Goal: Complete application form

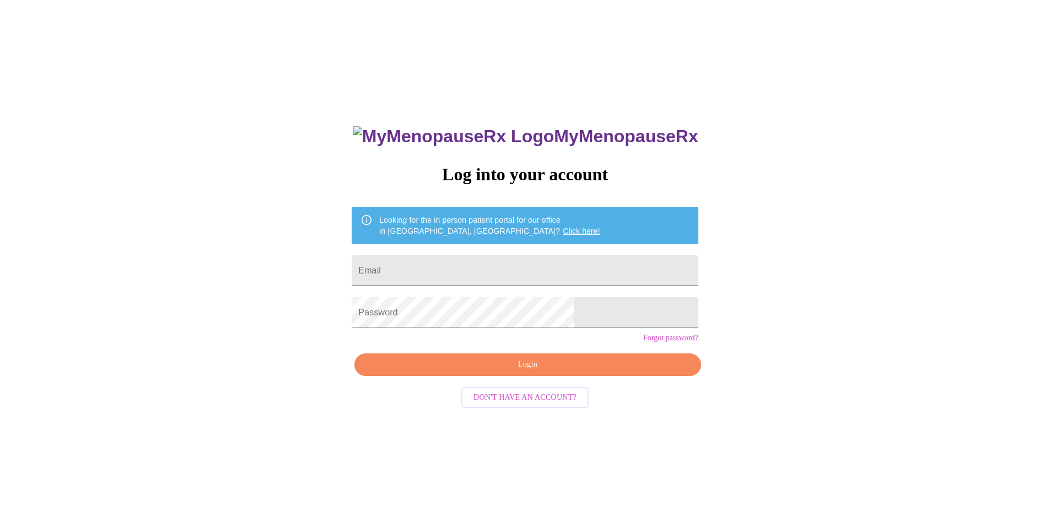
click at [478, 257] on input "Email" at bounding box center [525, 270] width 346 height 31
type input "[EMAIL_ADDRESS][DOMAIN_NAME]"
click at [515, 371] on span "Login" at bounding box center [527, 365] width 321 height 14
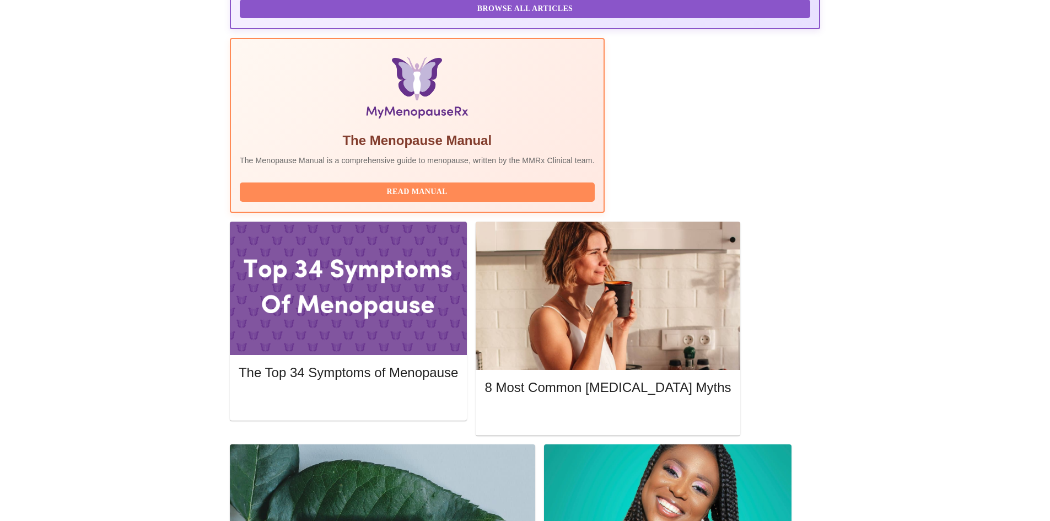
scroll to position [331, 0]
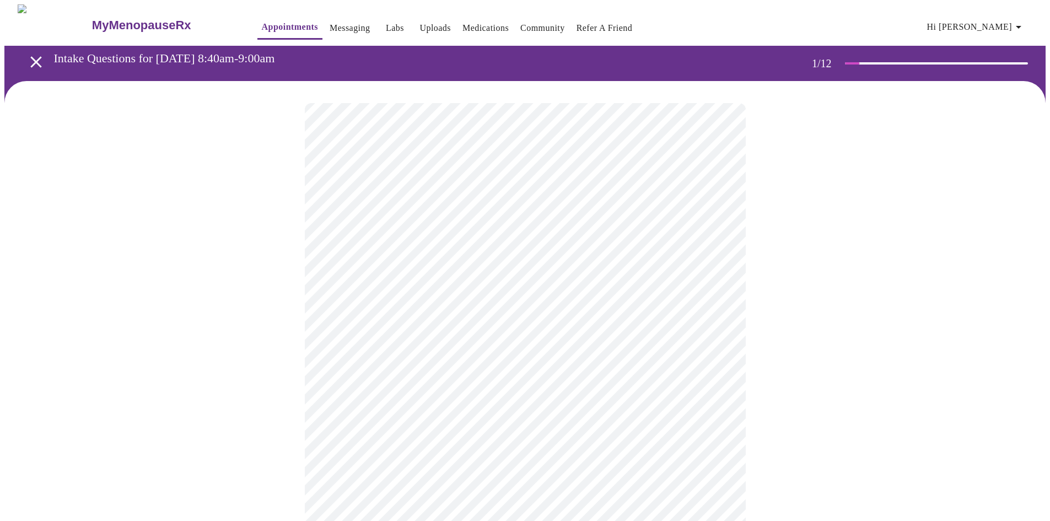
click at [459, 243] on body "MyMenopauseRx Appointments Messaging Labs Uploads Medications Community Refer a…" at bounding box center [524, 510] width 1041 height 1013
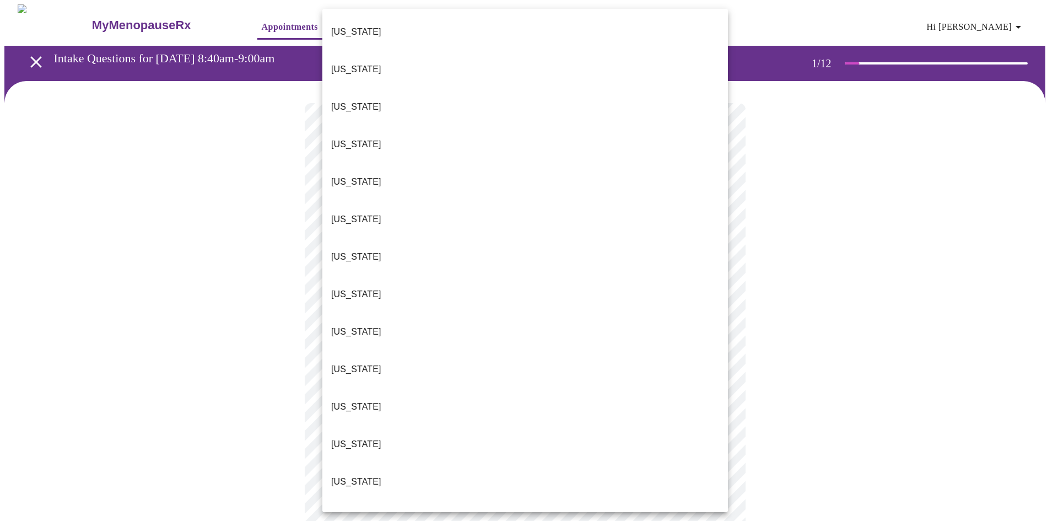
click at [359, 463] on li "[US_STATE]" at bounding box center [525, 481] width 406 height 37
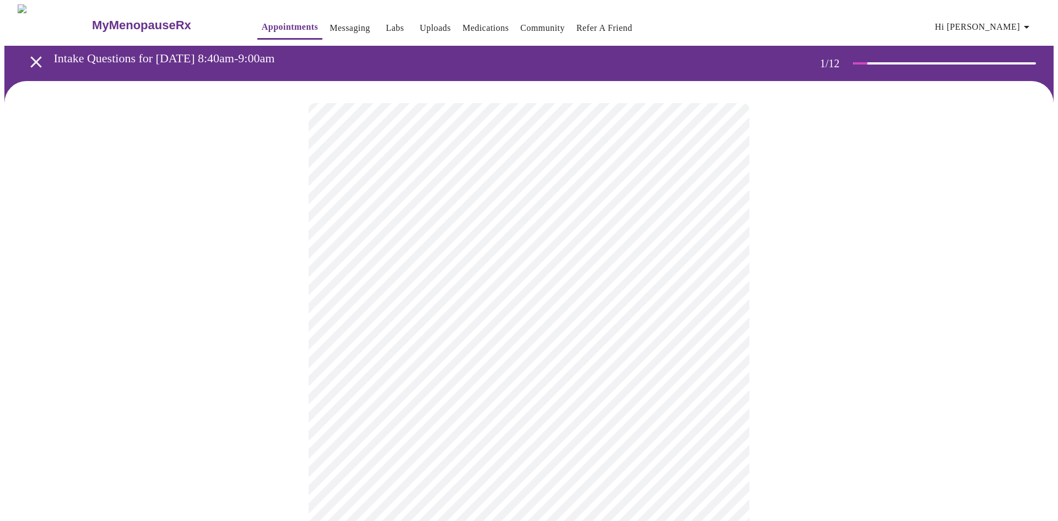
click at [363, 332] on body "MyMenopauseRx Appointments Messaging Labs Uploads Medications Community Refer a…" at bounding box center [528, 507] width 1049 height 1007
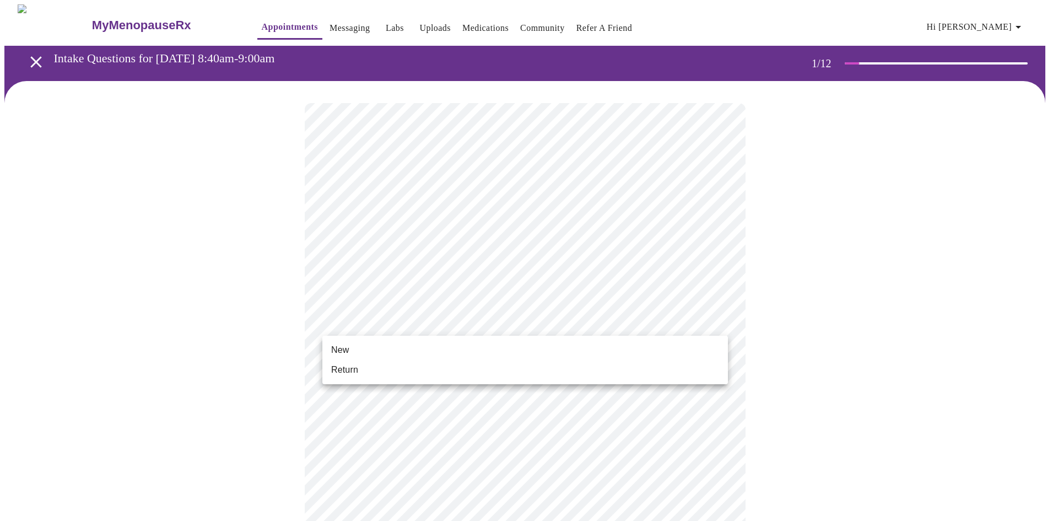
click at [350, 371] on span "Return" at bounding box center [344, 369] width 27 height 13
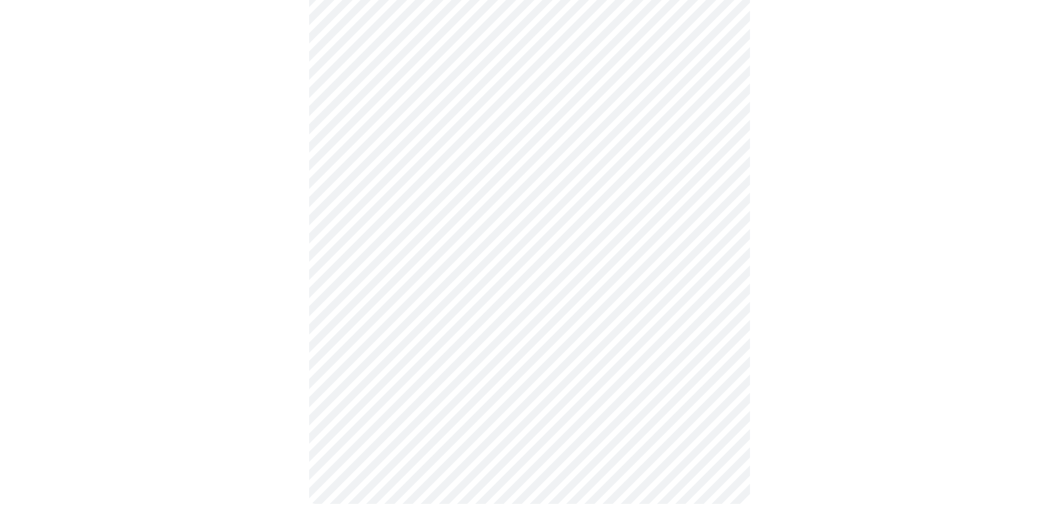
scroll to position [471, 0]
click at [463, 355] on body "MyMenopauseRx Appointments Messaging Labs Uploads Medications Community Refer a…" at bounding box center [528, 29] width 1049 height 991
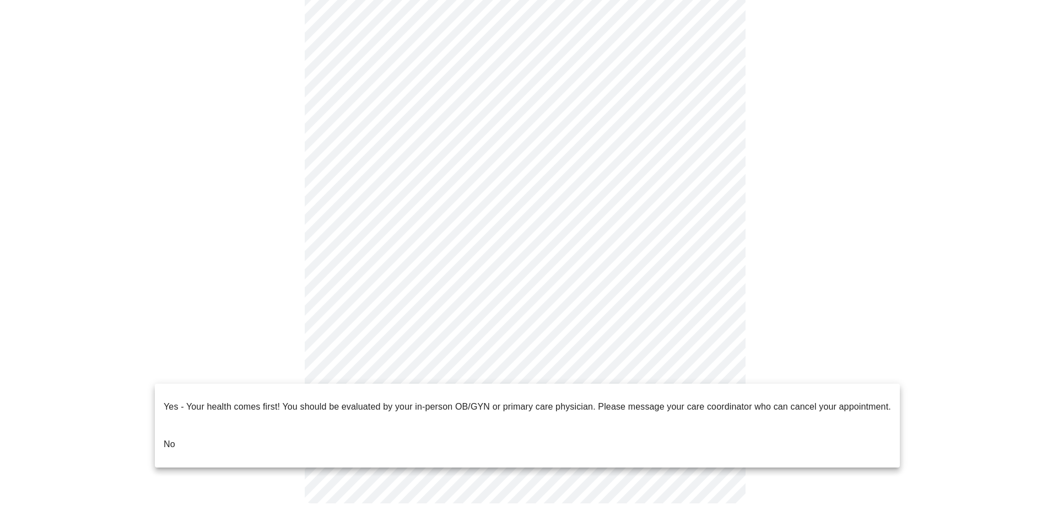
click at [199, 428] on li "No" at bounding box center [527, 443] width 745 height 37
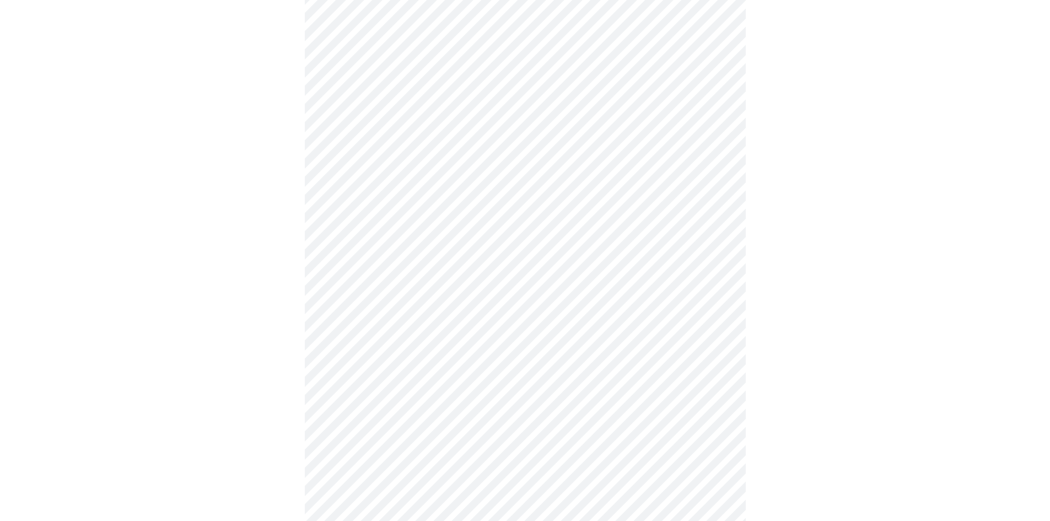
scroll to position [386, 0]
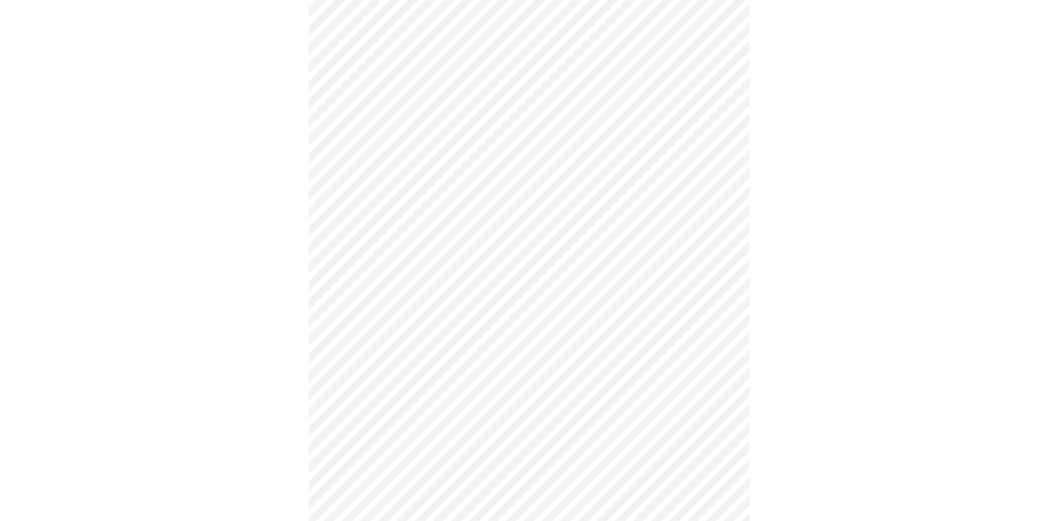
click at [407, 201] on body "MyMenopauseRx Appointments Messaging Labs Uploads Medications Community Refer a…" at bounding box center [528, 299] width 1049 height 1360
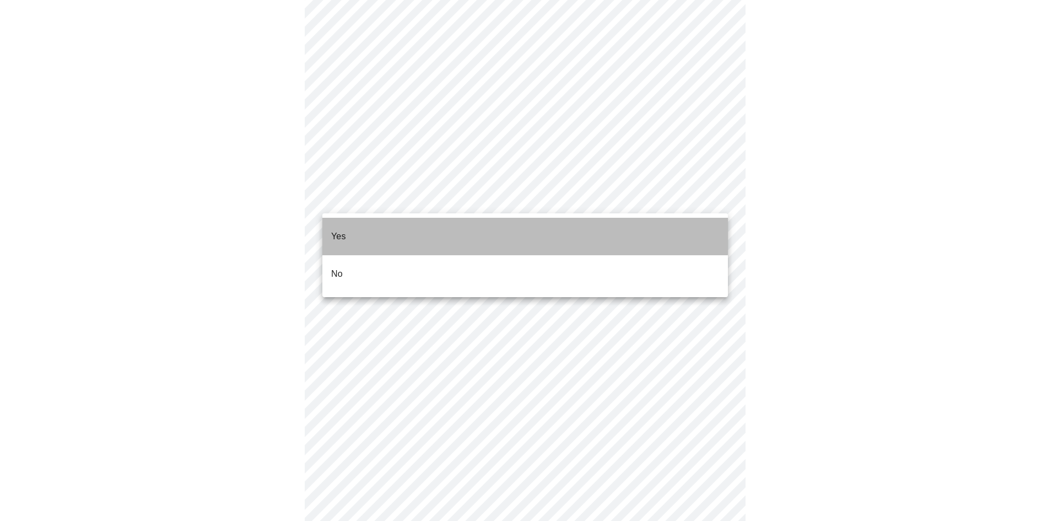
click at [361, 225] on li "Yes" at bounding box center [525, 236] width 406 height 37
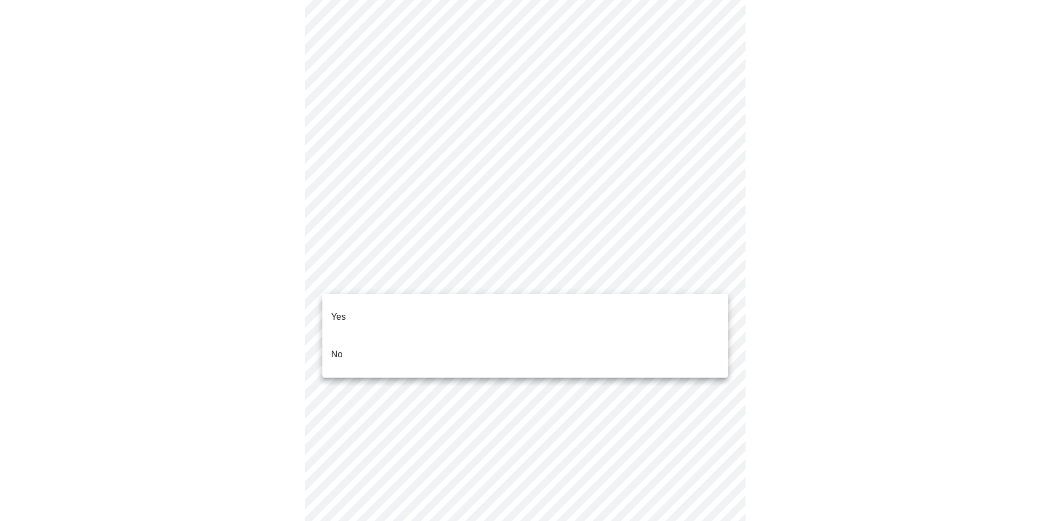
click at [376, 278] on body "MyMenopauseRx Appointments Messaging Labs Uploads Medications Community Refer a…" at bounding box center [528, 295] width 1049 height 1353
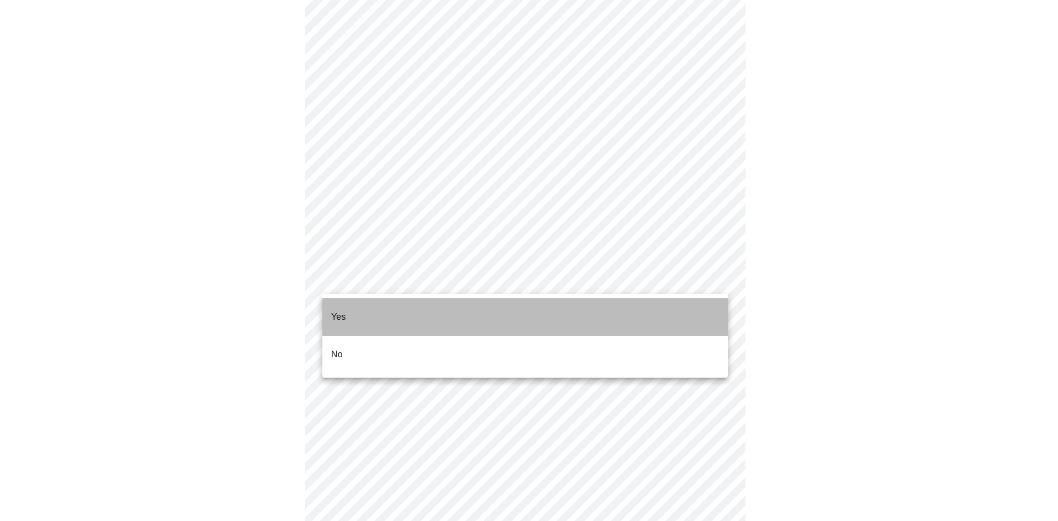
click at [353, 300] on li "Yes" at bounding box center [525, 316] width 406 height 37
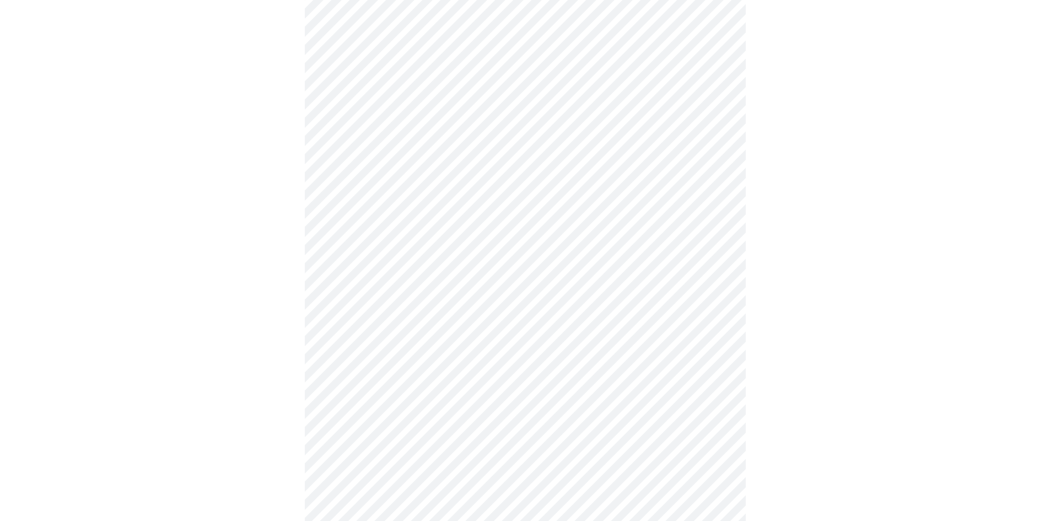
click at [370, 360] on body "MyMenopauseRx Appointments Messaging Labs Uploads Medications Community Refer a…" at bounding box center [524, 292] width 1041 height 1346
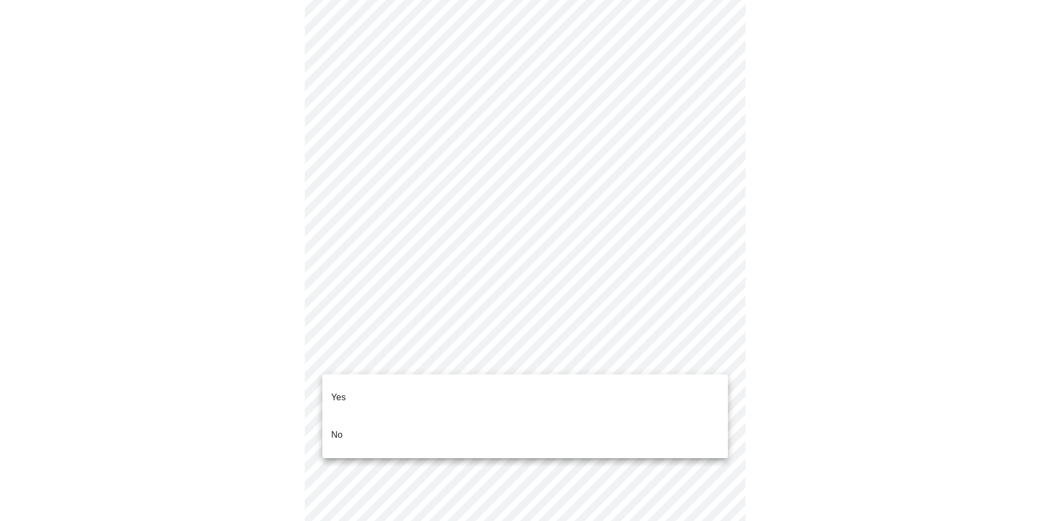
click at [352, 387] on li "Yes" at bounding box center [525, 397] width 406 height 37
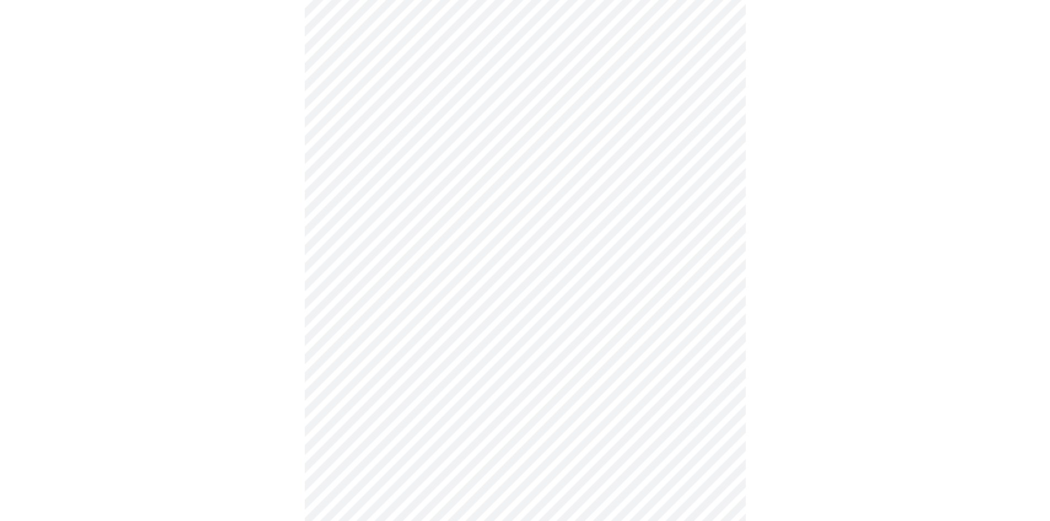
click at [365, 446] on body "MyMenopauseRx Appointments Messaging Labs Uploads Medications Community Refer a…" at bounding box center [524, 289] width 1041 height 1340
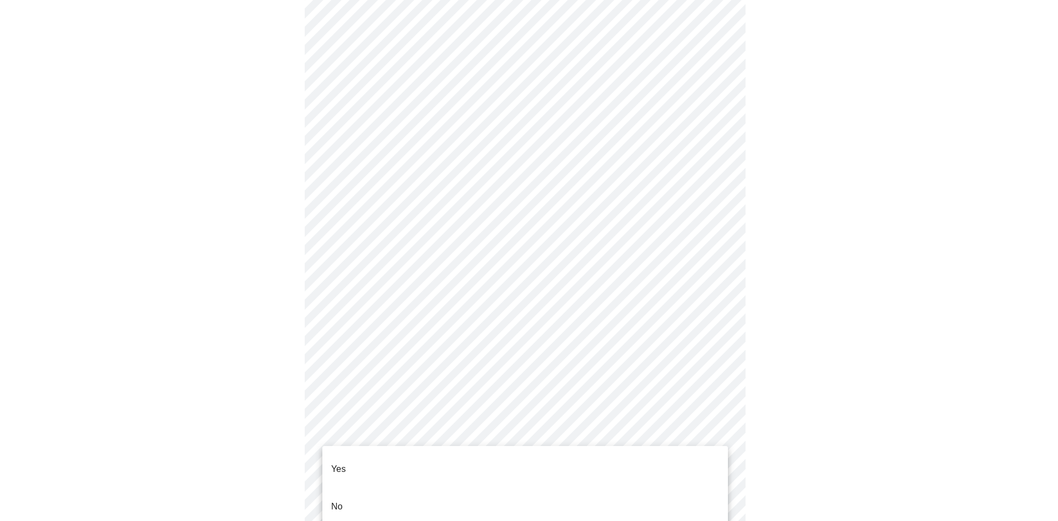
click at [349, 455] on li "Yes" at bounding box center [525, 468] width 406 height 37
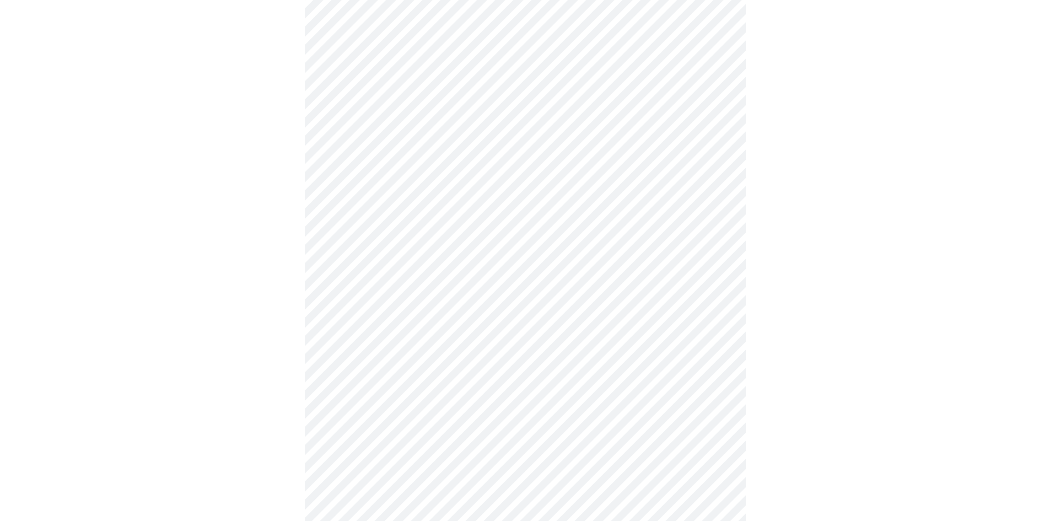
click at [779, 313] on div at bounding box center [524, 323] width 1041 height 1257
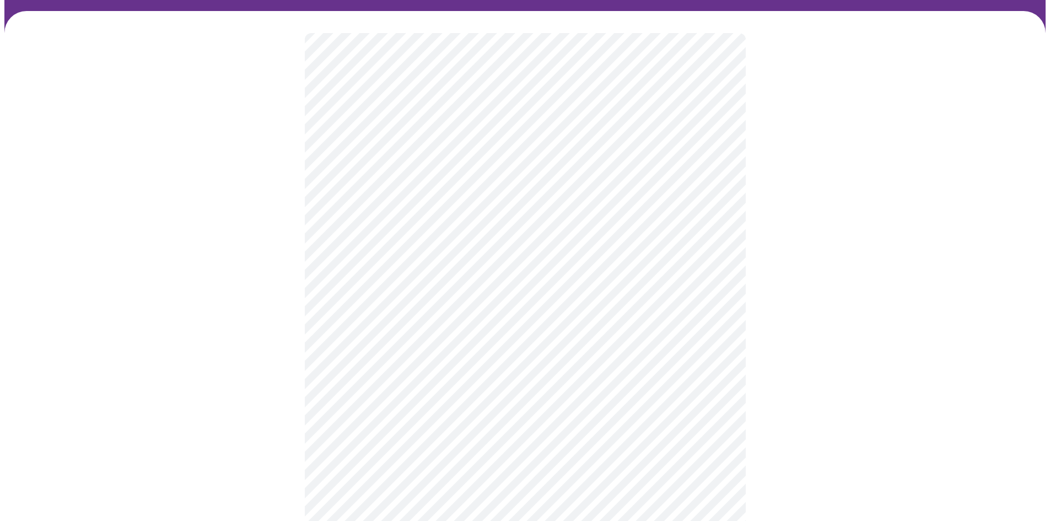
scroll to position [110, 0]
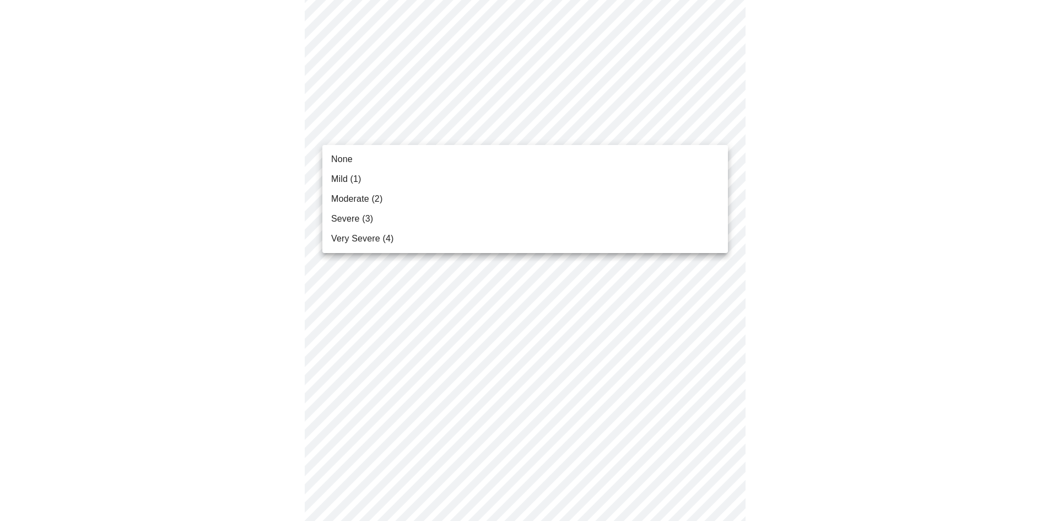
click at [379, 179] on li "Mild (1)" at bounding box center [525, 179] width 406 height 20
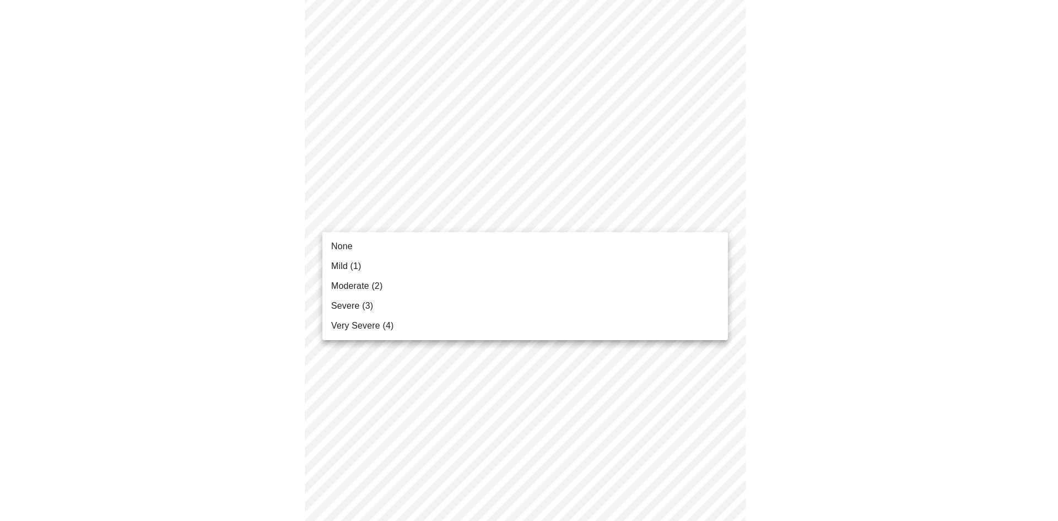
click at [364, 262] on li "Mild (1)" at bounding box center [525, 266] width 406 height 20
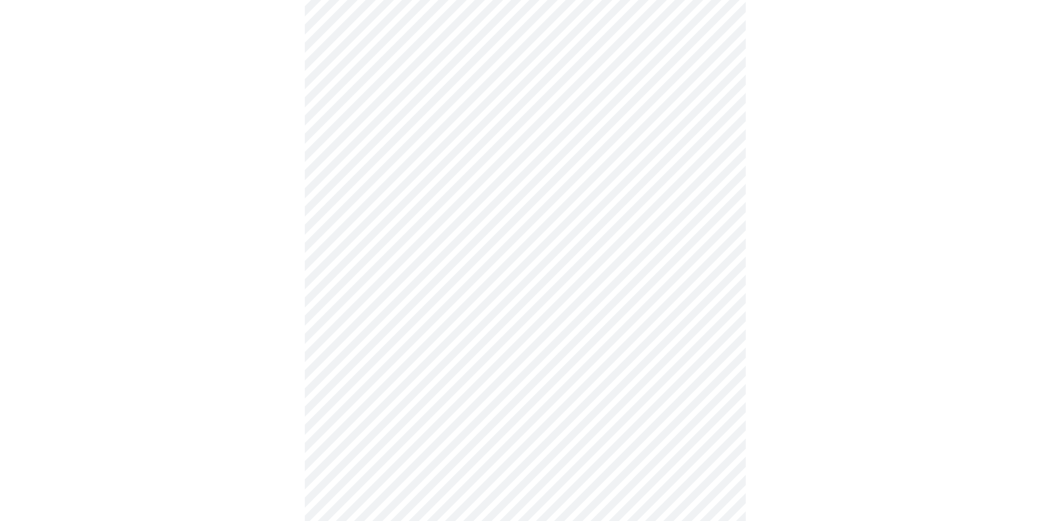
scroll to position [220, 0]
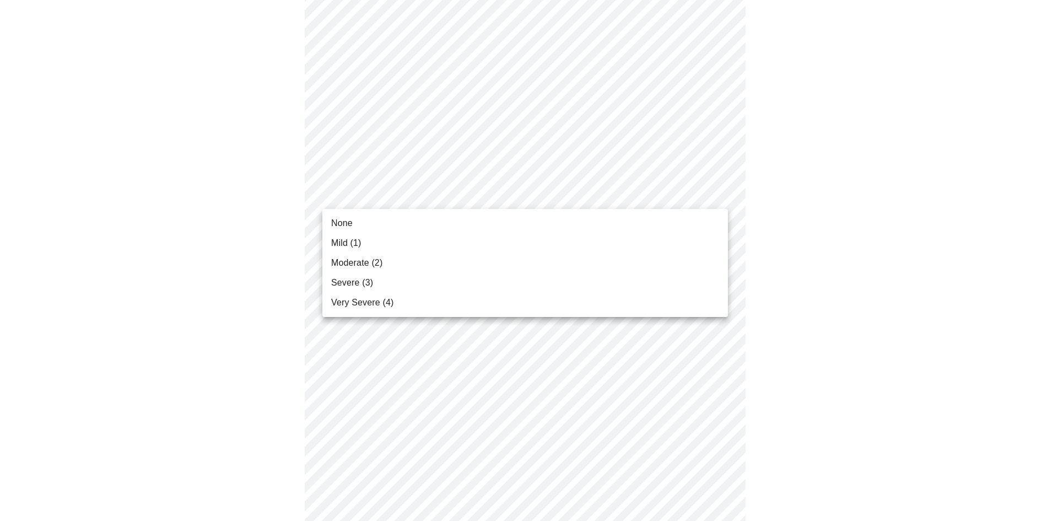
click at [387, 197] on body "MyMenopauseRx Appointments Messaging Labs Uploads Medications Community Refer a…" at bounding box center [528, 501] width 1049 height 1435
click at [378, 279] on li "Severe (3)" at bounding box center [525, 283] width 406 height 20
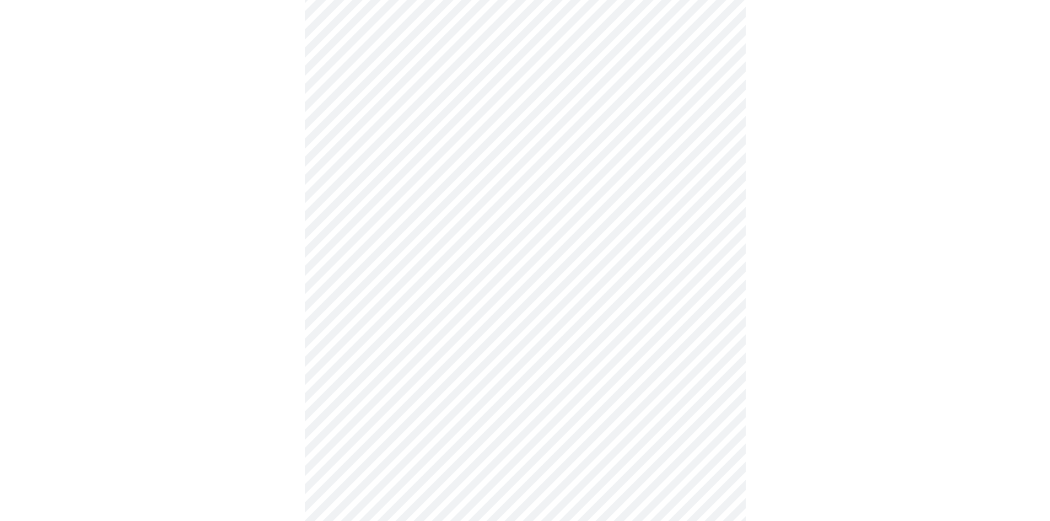
scroll to position [276, 0]
click at [359, 225] on body "MyMenopauseRx Appointments Messaging Labs Uploads Medications Community Refer a…" at bounding box center [524, 439] width 1041 height 1420
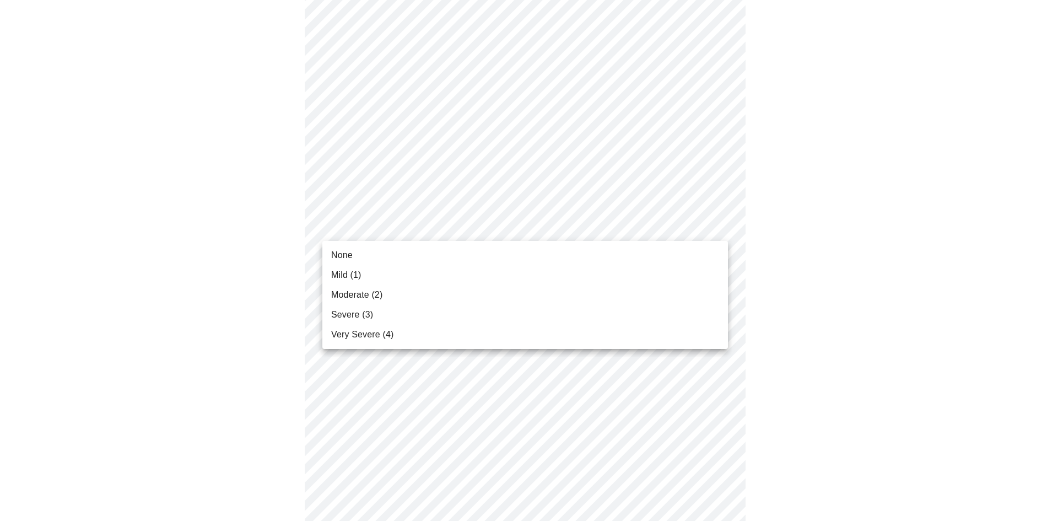
click at [359, 257] on li "None" at bounding box center [525, 255] width 406 height 20
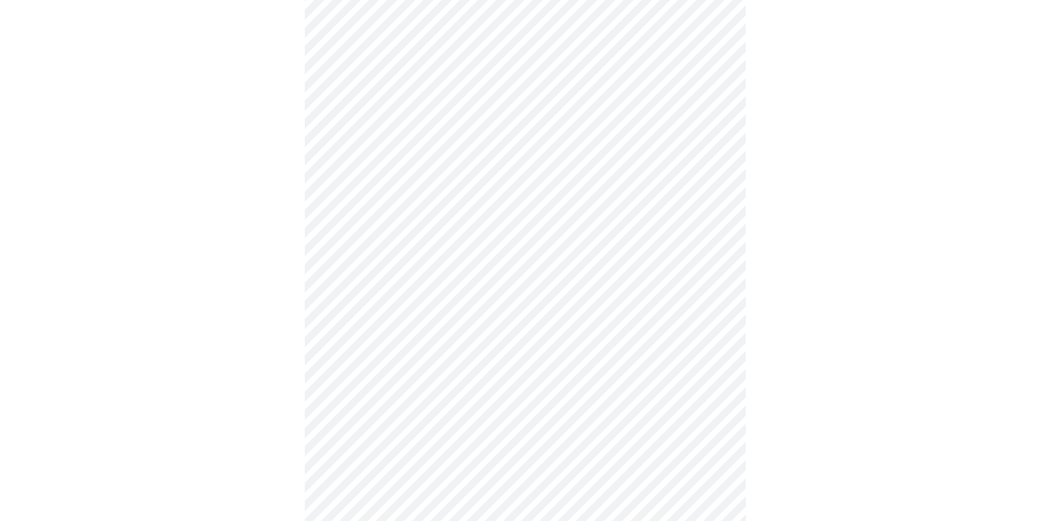
click at [390, 299] on body "MyMenopauseRx Appointments Messaging Labs Uploads Medications Community Refer a…" at bounding box center [524, 431] width 1041 height 1404
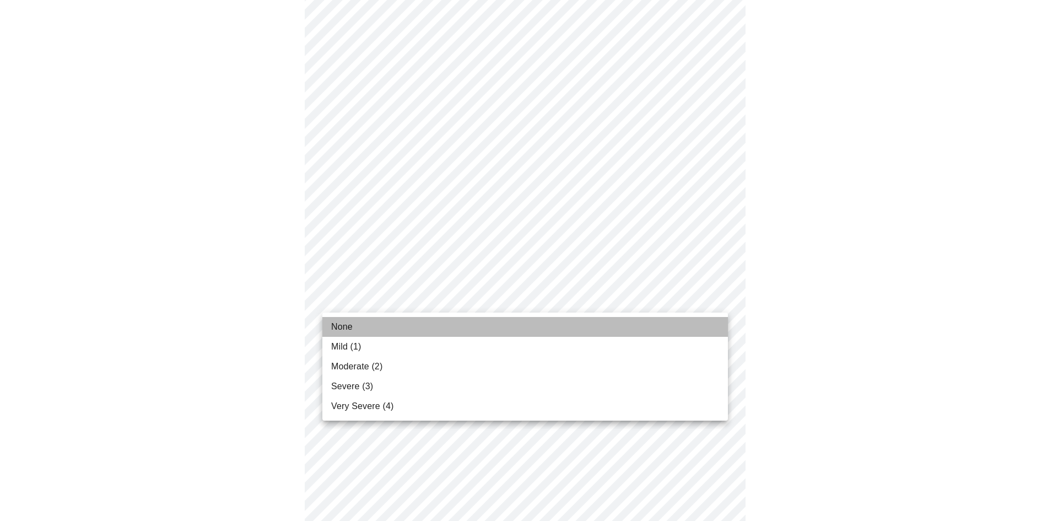
click at [349, 327] on span "None" at bounding box center [341, 326] width 21 height 13
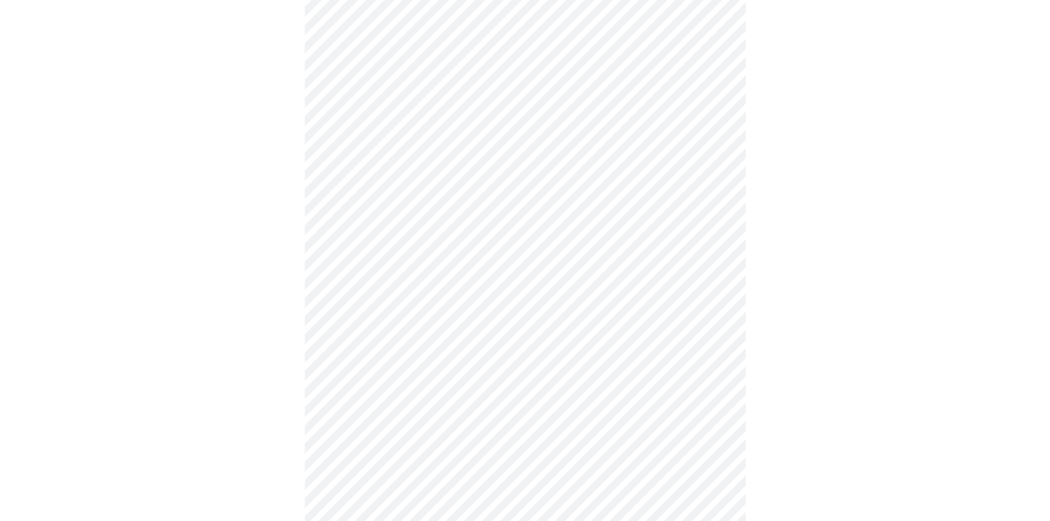
scroll to position [496, 0]
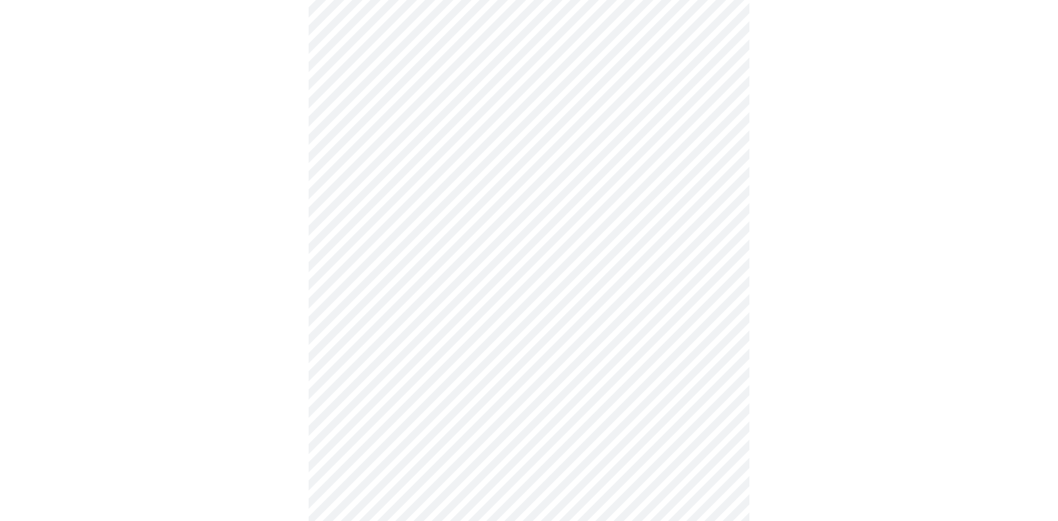
click at [379, 147] on body "MyMenopauseRx Appointments Messaging Labs Uploads Medications Community Refer a…" at bounding box center [528, 202] width 1049 height 1389
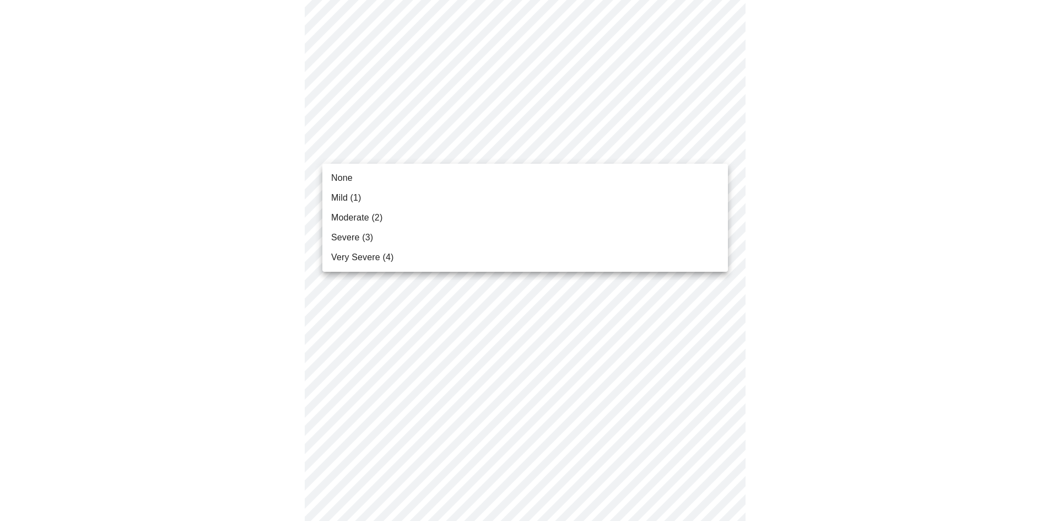
click at [370, 179] on li "None" at bounding box center [525, 178] width 406 height 20
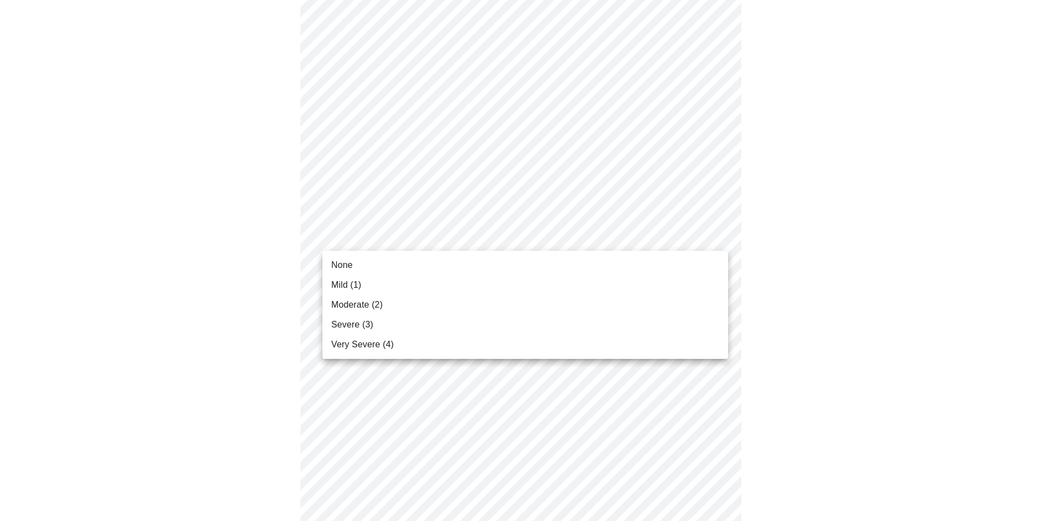
click at [369, 232] on body "MyMenopauseRx Appointments Messaging Labs Uploads Medications Community Refer a…" at bounding box center [524, 194] width 1041 height 1373
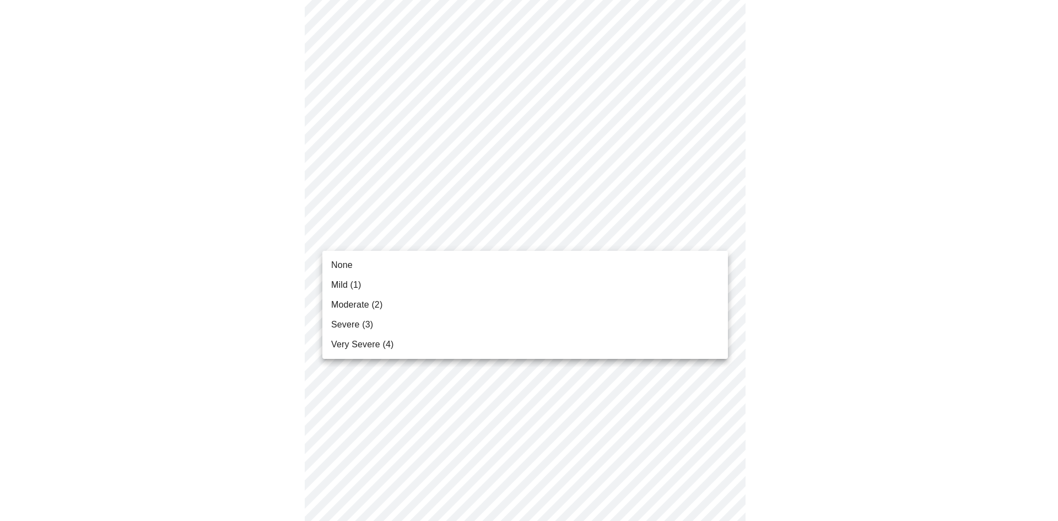
click at [364, 280] on li "Mild (1)" at bounding box center [525, 285] width 406 height 20
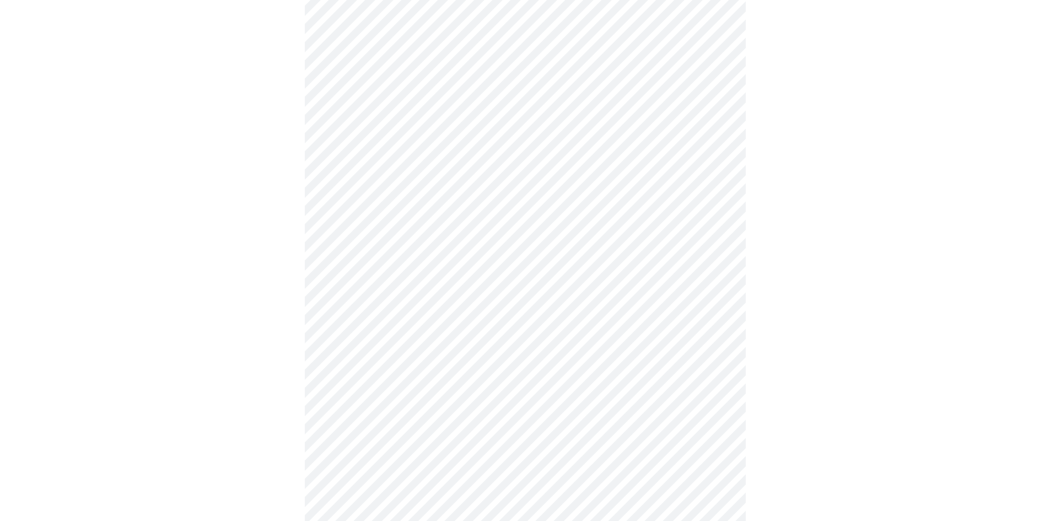
scroll to position [716, 0]
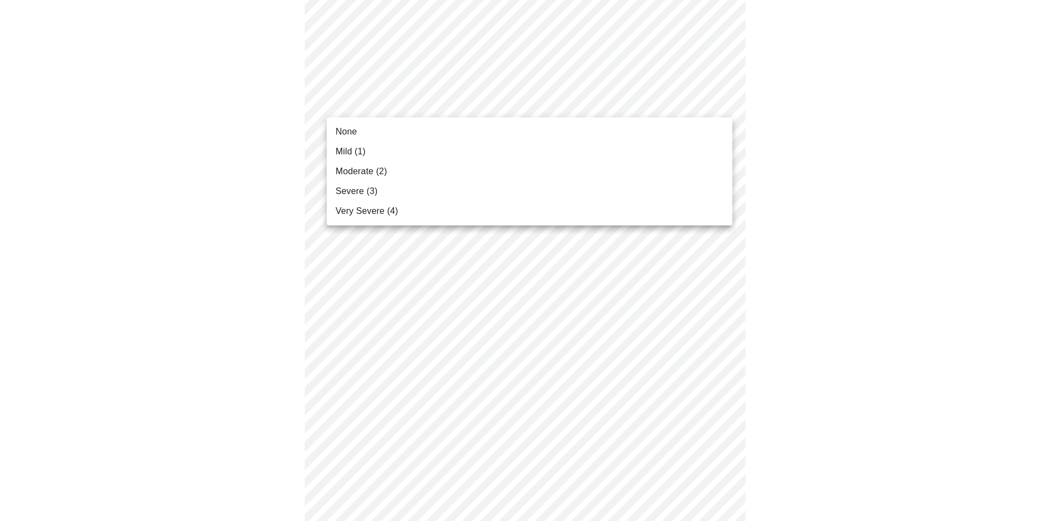
click at [357, 211] on span "Very Severe (4)" at bounding box center [362, 210] width 62 height 13
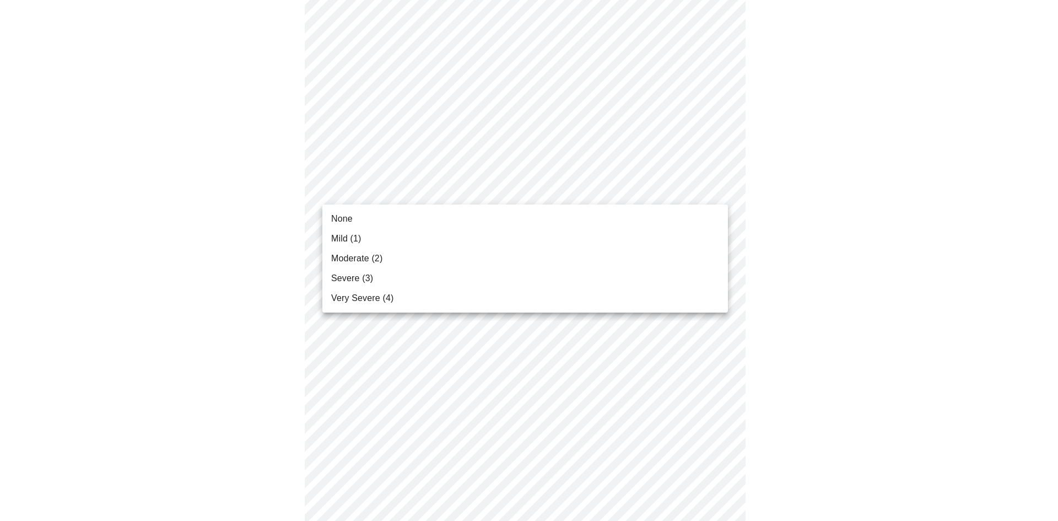
click at [354, 233] on span "Mild (1)" at bounding box center [346, 238] width 30 height 13
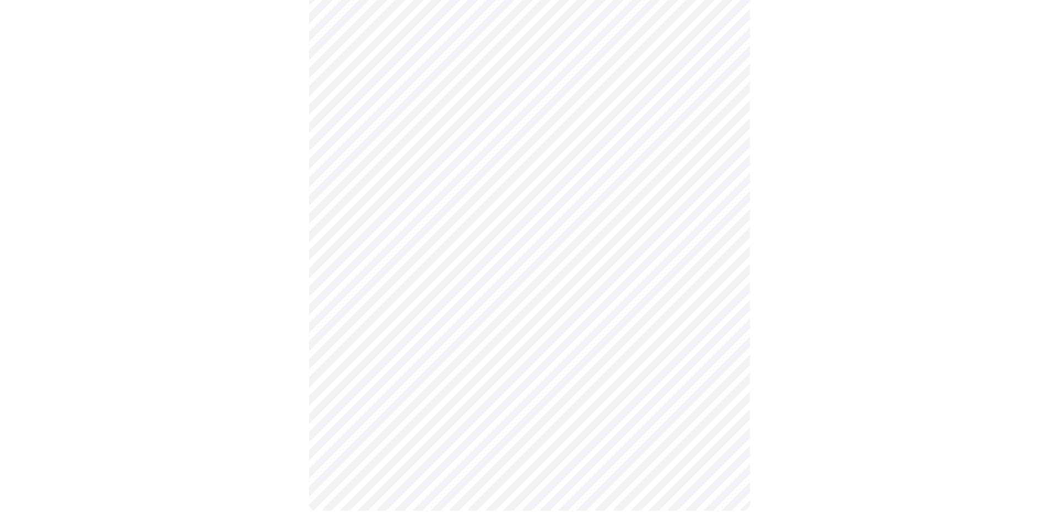
scroll to position [806, 0]
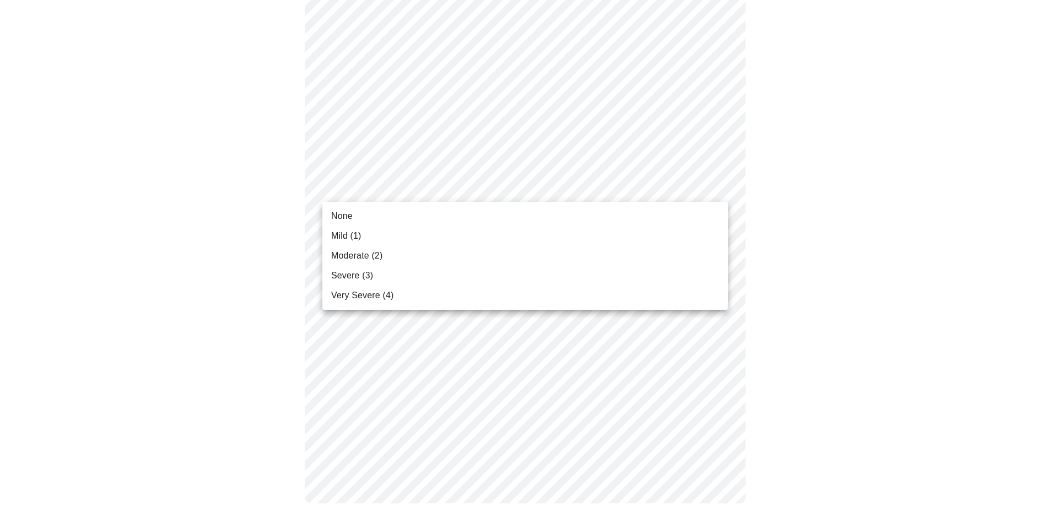
click at [355, 217] on li "None" at bounding box center [525, 216] width 406 height 20
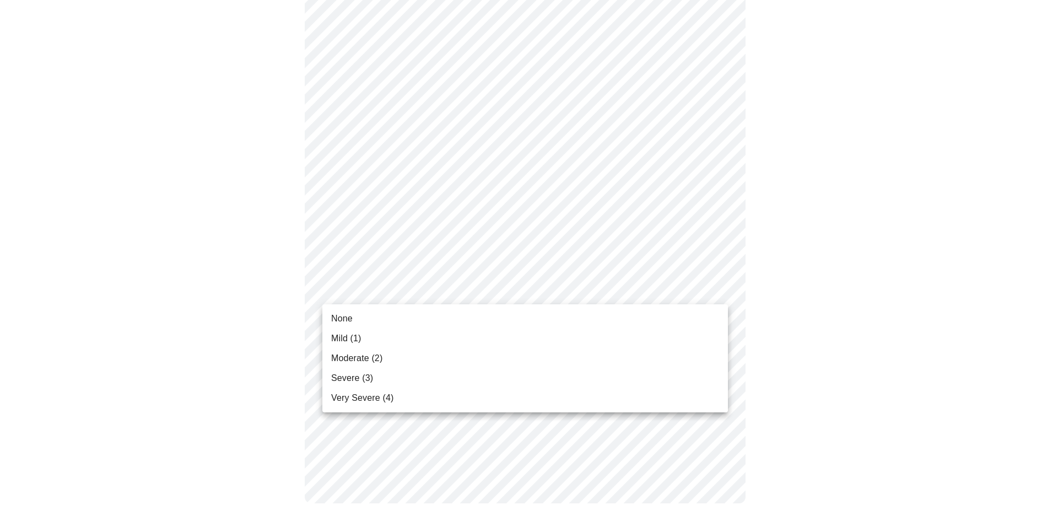
click at [351, 315] on span "None" at bounding box center [341, 318] width 21 height 13
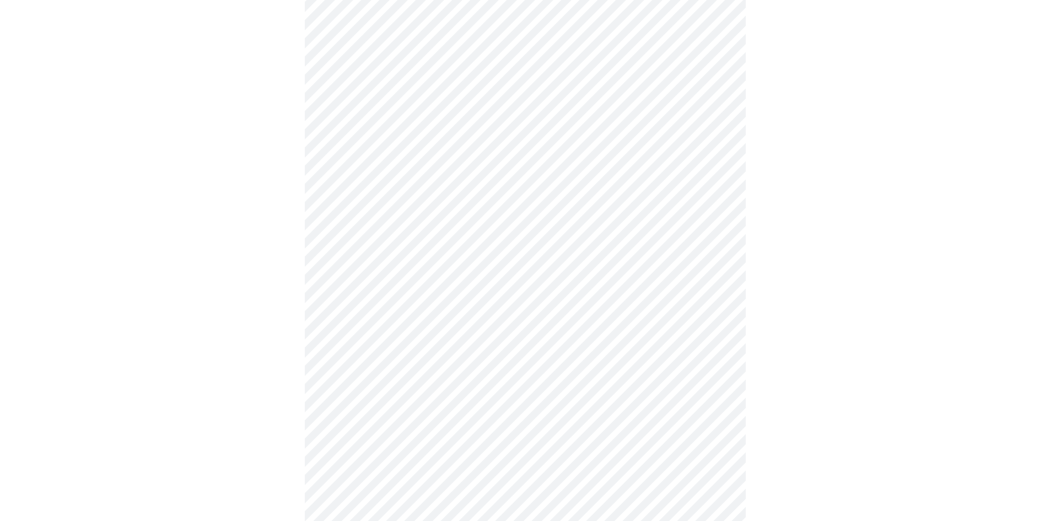
scroll to position [496, 0]
click at [433, 128] on body "MyMenopauseRx Appointments Messaging Labs Uploads Medications Community Refer a…" at bounding box center [524, 29] width 1041 height 1043
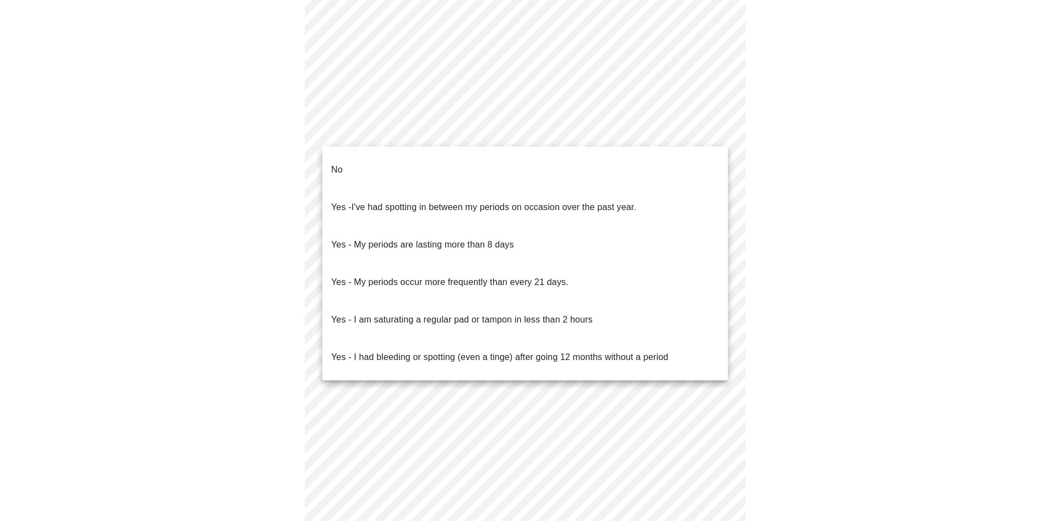
click at [360, 163] on li "No" at bounding box center [525, 169] width 406 height 37
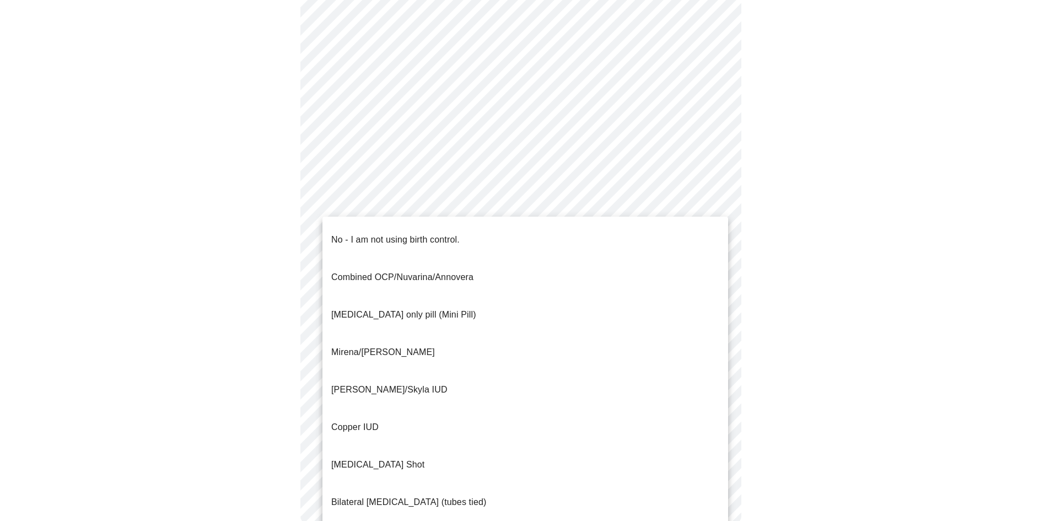
click at [365, 212] on body "MyMenopauseRx Appointments Messaging Labs Uploads Medications Community Refer a…" at bounding box center [524, 26] width 1041 height 1037
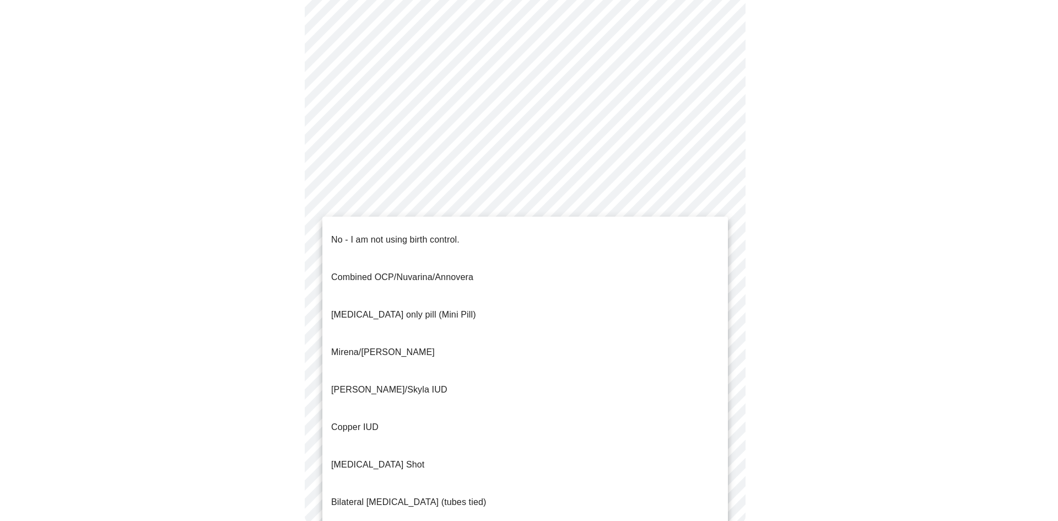
click at [365, 233] on p "No - I am not using birth control." at bounding box center [395, 239] width 128 height 13
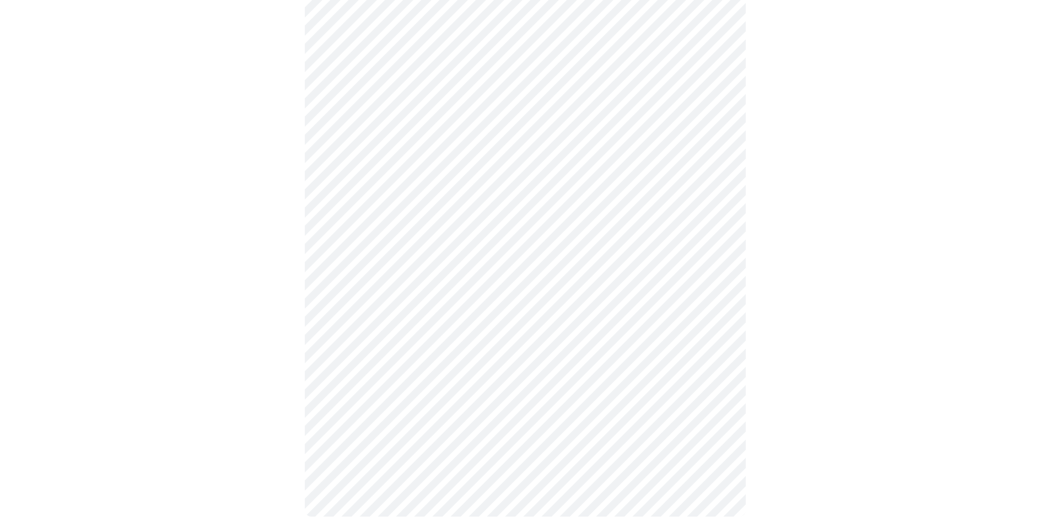
click at [359, 297] on body "MyMenopauseRx Appointments Messaging Labs Uploads Medications Community Refer a…" at bounding box center [524, 23] width 1041 height 1030
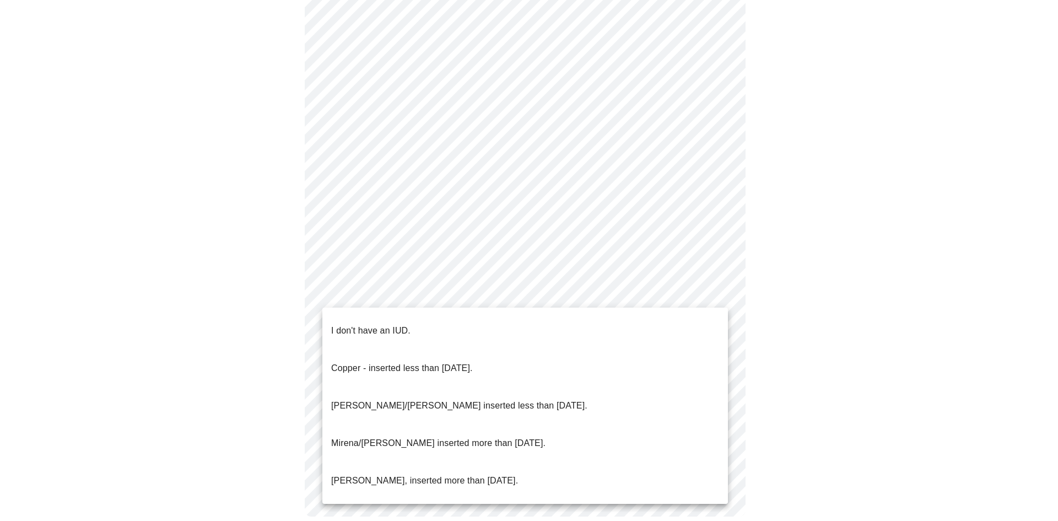
click at [363, 328] on p "I don't have an IUD." at bounding box center [370, 330] width 79 height 13
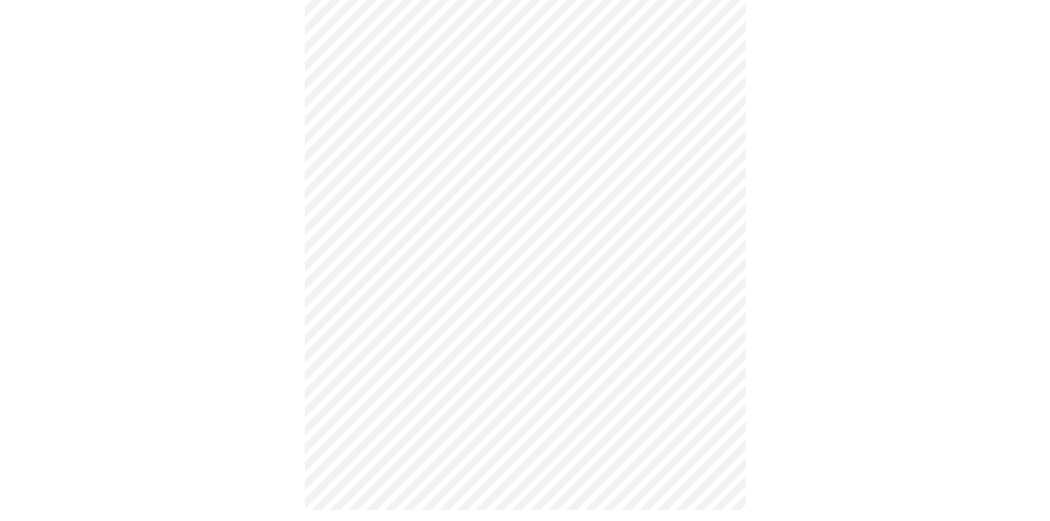
click at [360, 378] on body "MyMenopauseRx Appointments Messaging Labs Uploads Medications Community Refer a…" at bounding box center [524, 19] width 1041 height 1023
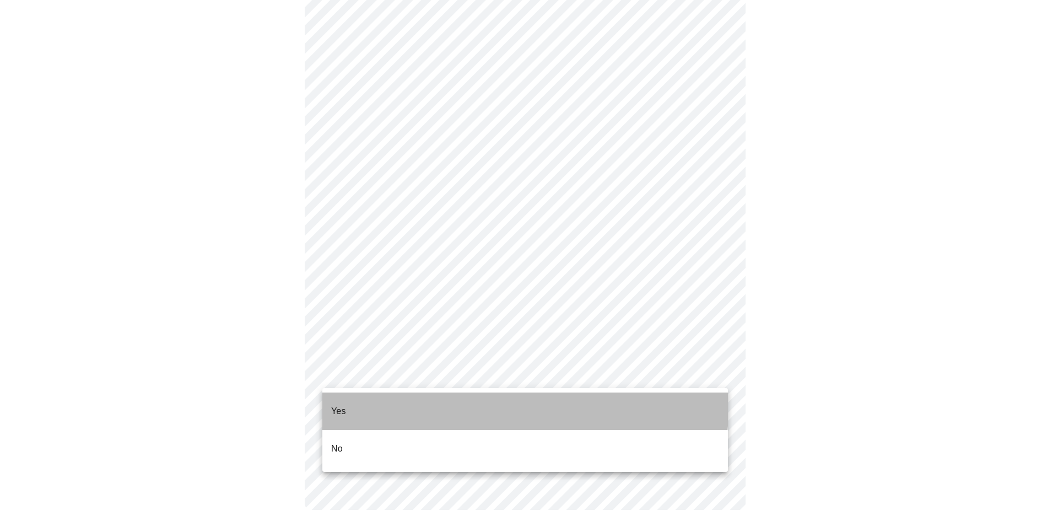
click at [359, 397] on li "Yes" at bounding box center [525, 410] width 406 height 37
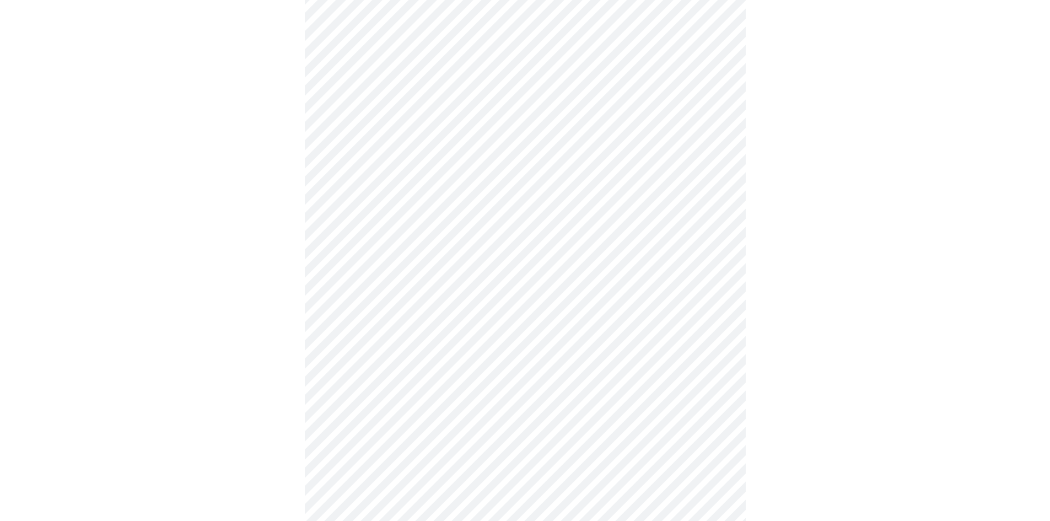
scroll to position [165, 0]
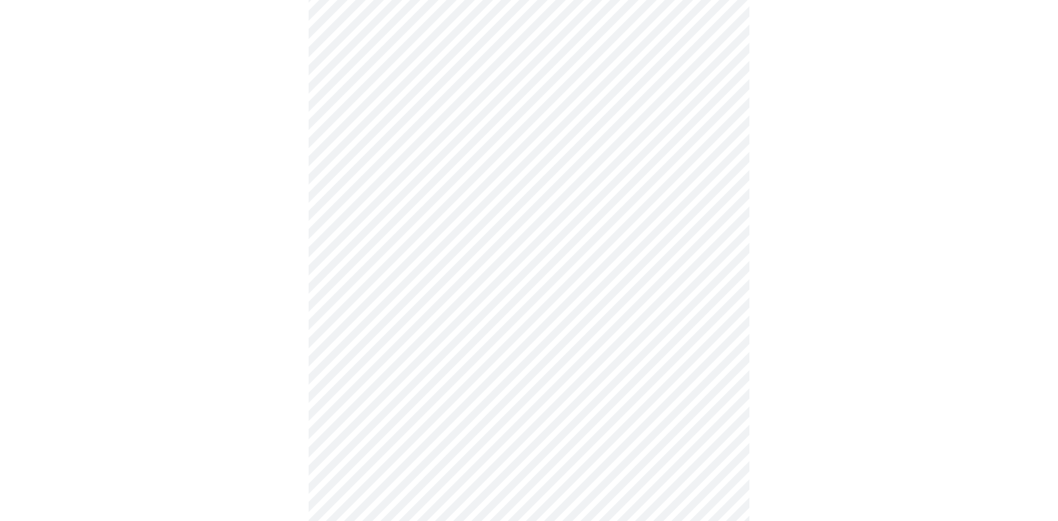
click at [436, 123] on body "MyMenopauseRx Appointments Messaging Labs Uploads Medications Community Refer a…" at bounding box center [528, 198] width 1049 height 719
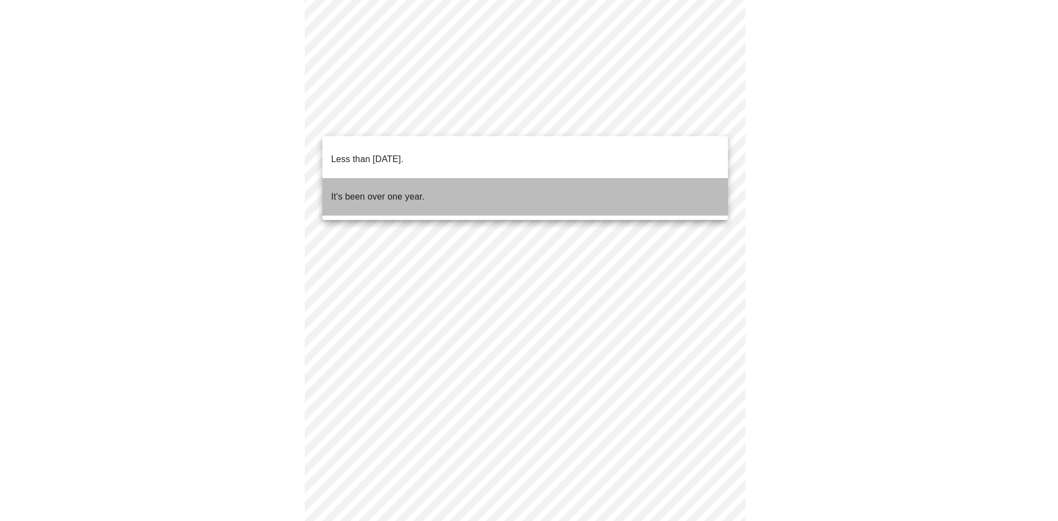
click at [397, 190] on p "It's been over one year." at bounding box center [377, 196] width 93 height 13
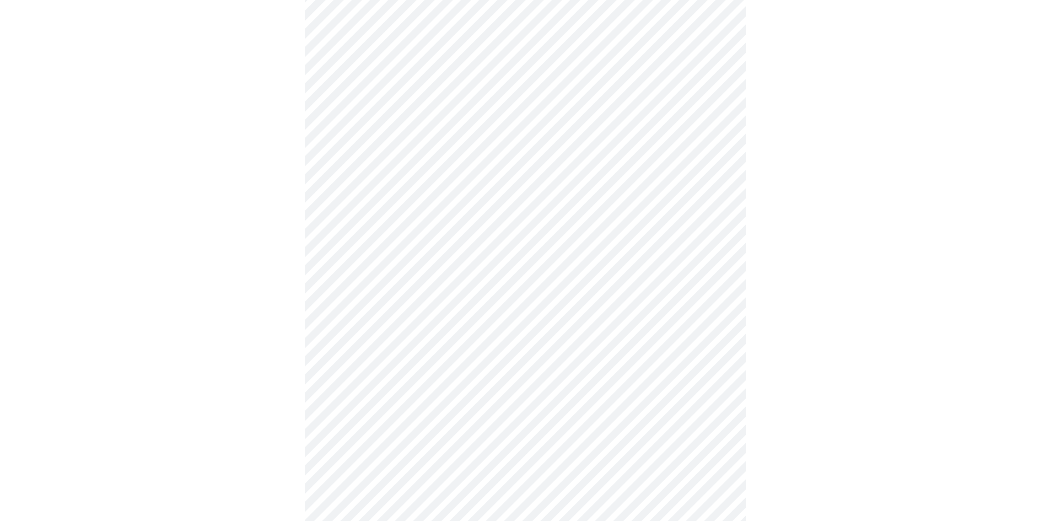
click at [392, 131] on body "MyMenopauseRx Appointments Messaging Labs Uploads Medications Community Refer a…" at bounding box center [524, 195] width 1041 height 713
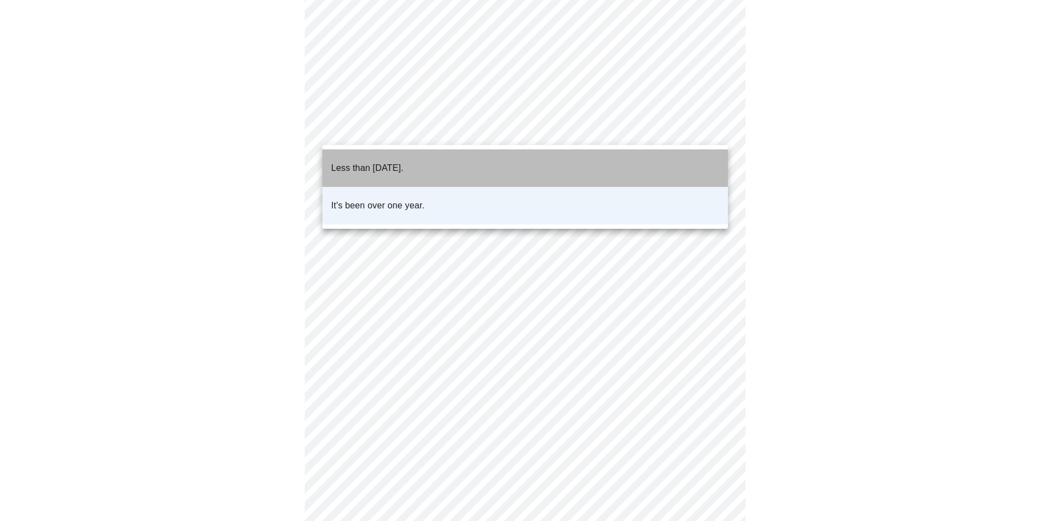
click at [389, 161] on p "Less than [DATE]." at bounding box center [367, 167] width 72 height 13
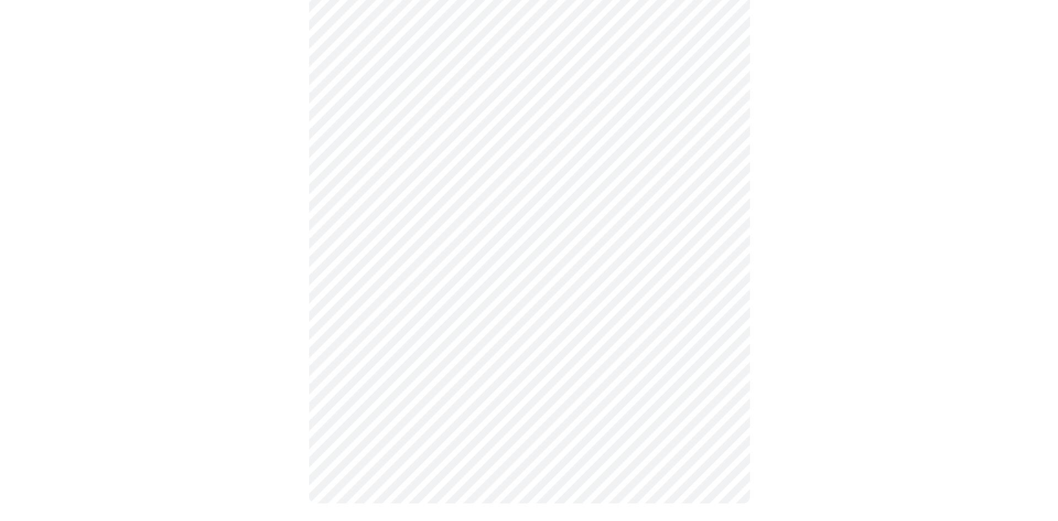
scroll to position [0, 0]
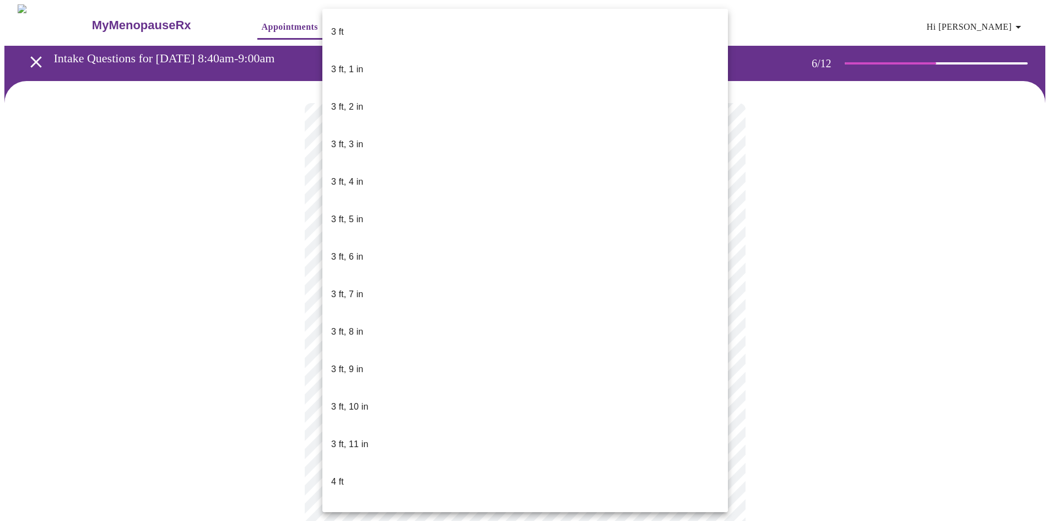
click at [326, 346] on body "MyMenopauseRx Appointments Messaging Labs Uploads Medications Community Refer a…" at bounding box center [528, 302] width 1049 height 597
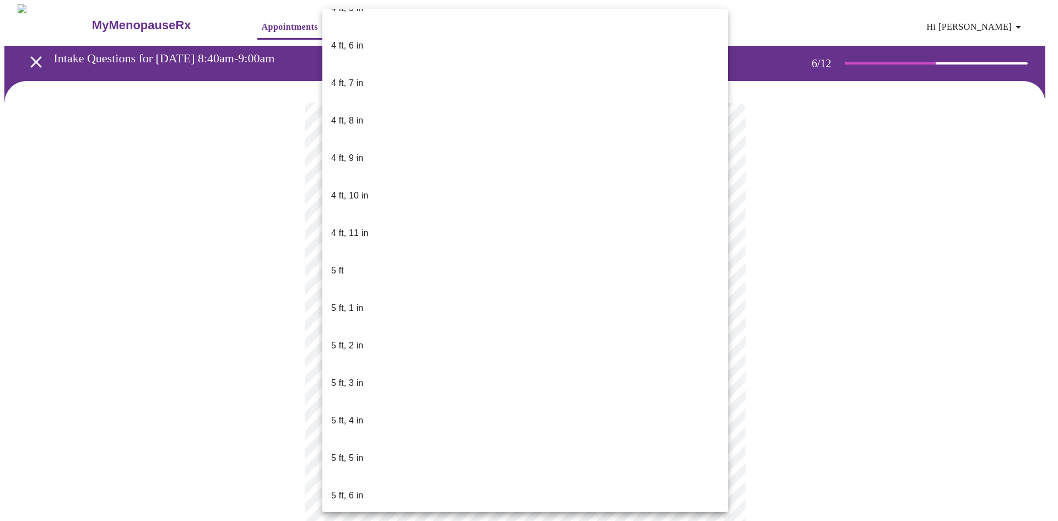
click at [379, 439] on li "5 ft, 5 in" at bounding box center [525, 457] width 406 height 37
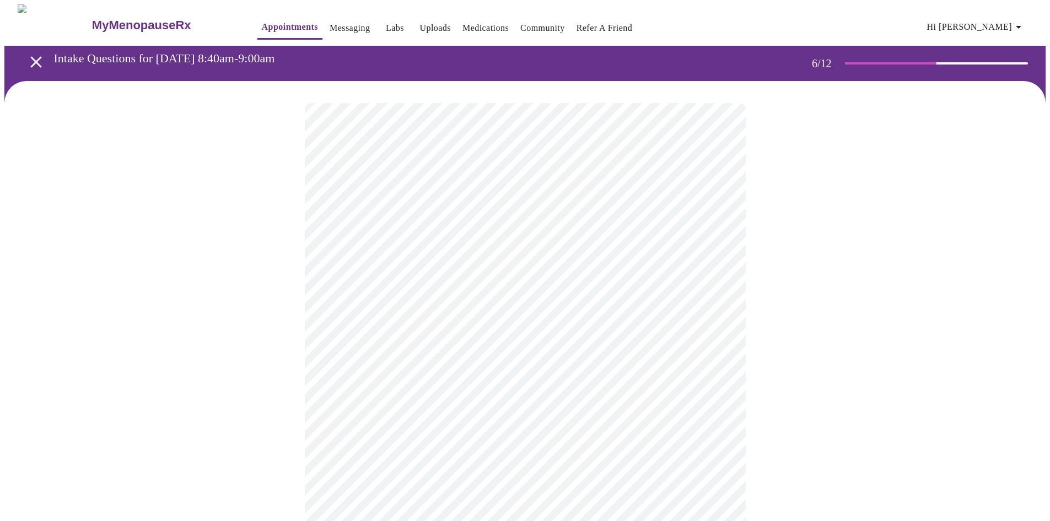
click at [363, 345] on body "MyMenopauseRx Appointments Messaging Labs Uploads Medications Community Refer a…" at bounding box center [524, 307] width 1041 height 606
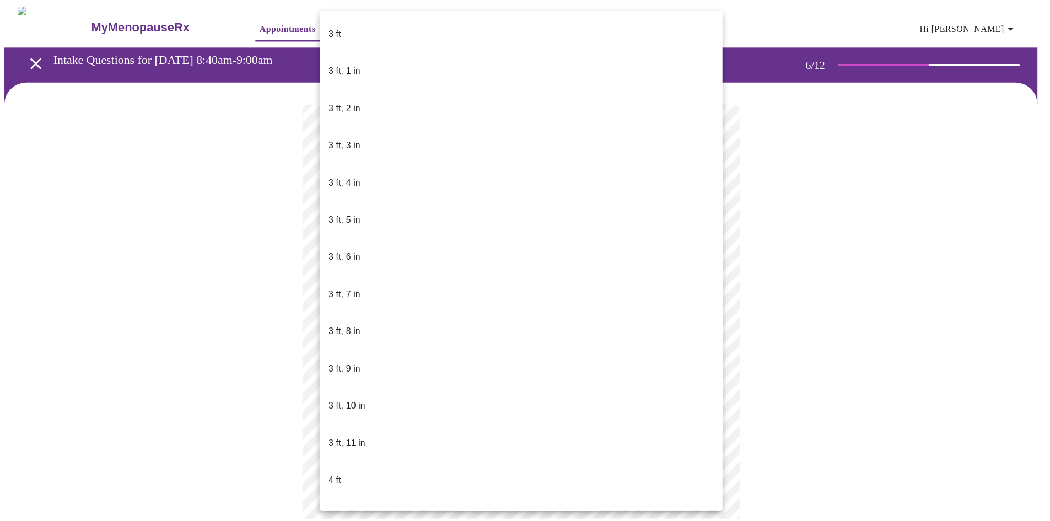
scroll to position [599, 0]
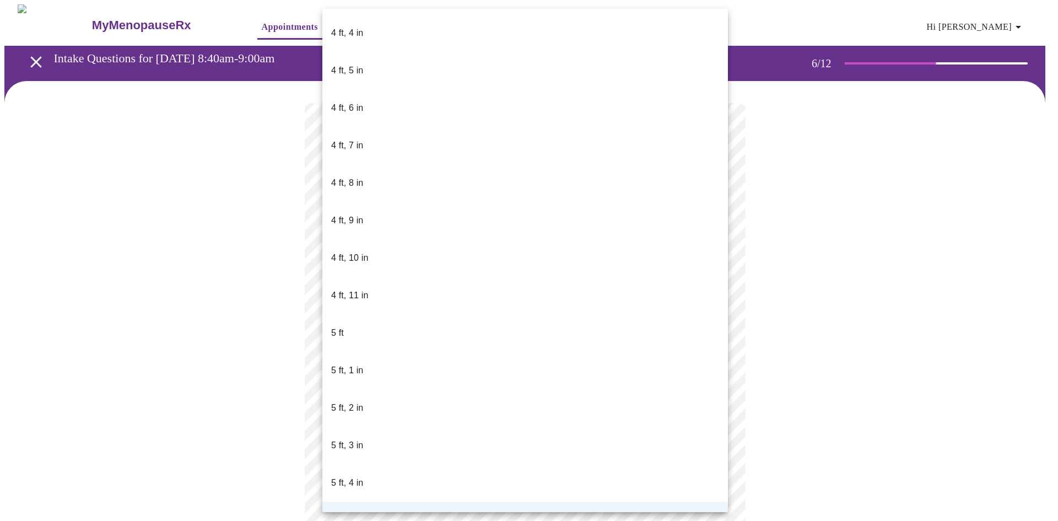
click at [373, 427] on li "5 ft, 3 in" at bounding box center [525, 445] width 406 height 37
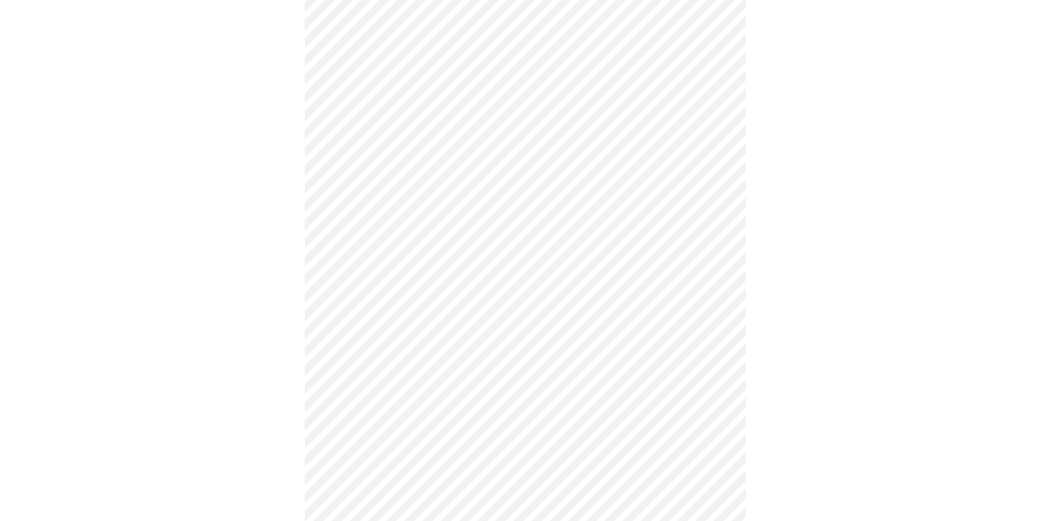
scroll to position [2921, 0]
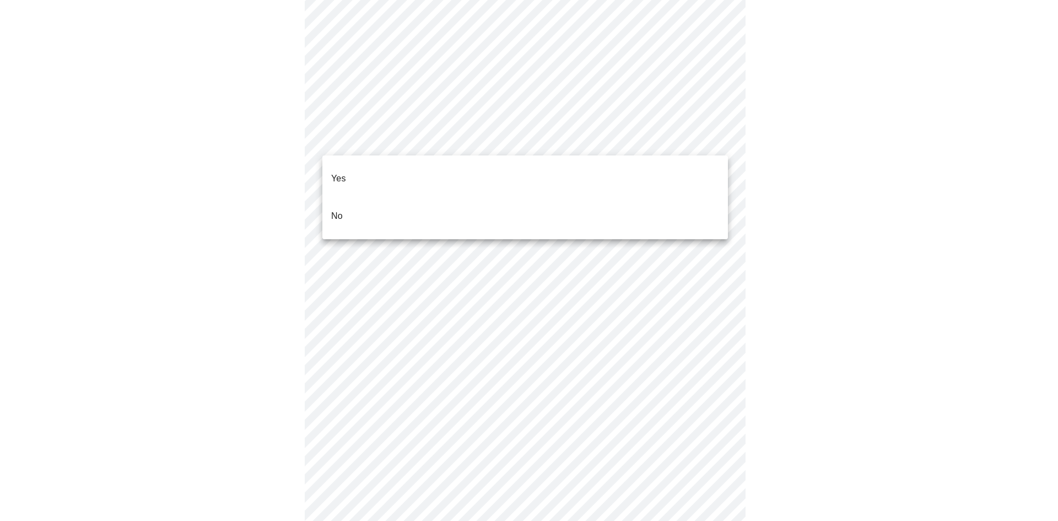
click at [395, 197] on li "No" at bounding box center [525, 215] width 406 height 37
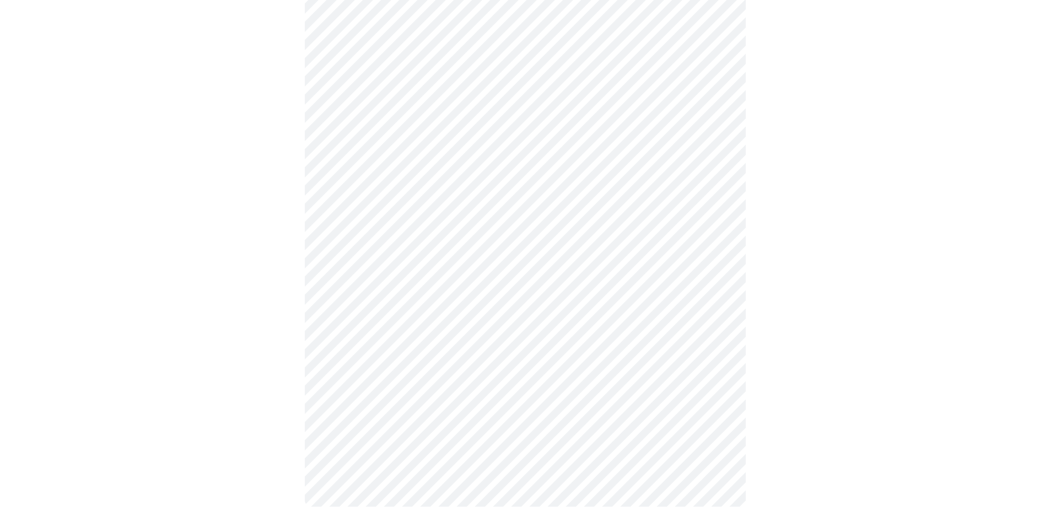
scroll to position [903, 0]
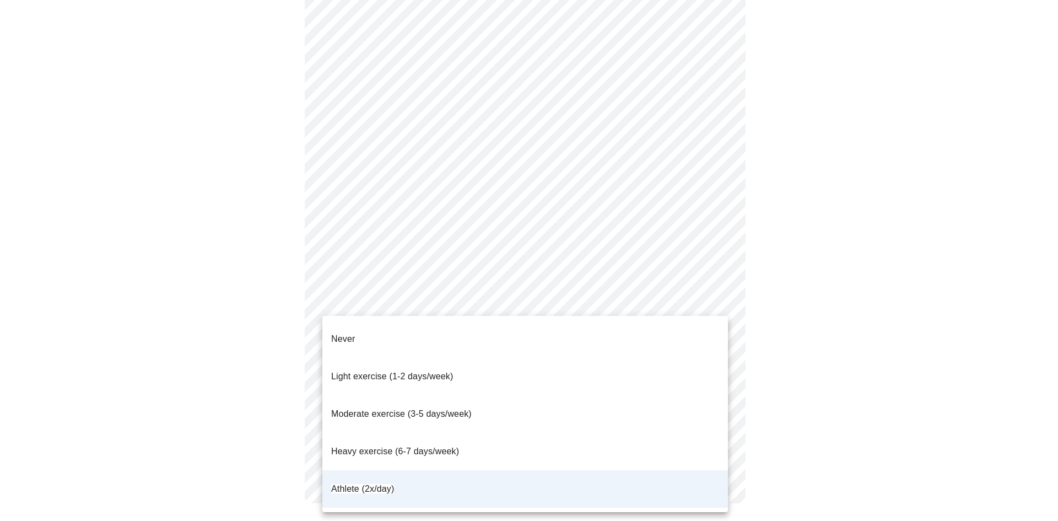
click at [402, 334] on li "Never" at bounding box center [525, 338] width 406 height 37
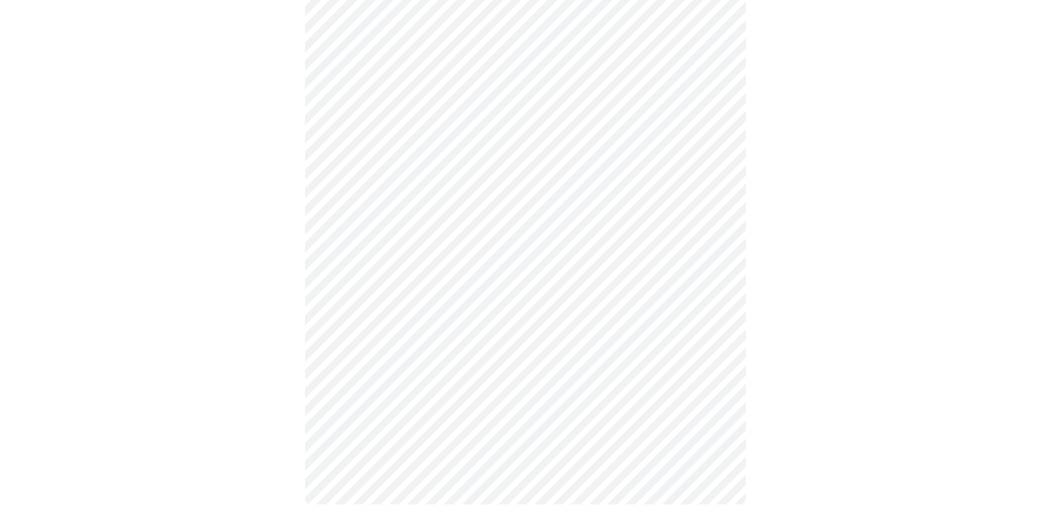
scroll to position [371, 0]
